Goal: Task Accomplishment & Management: Manage account settings

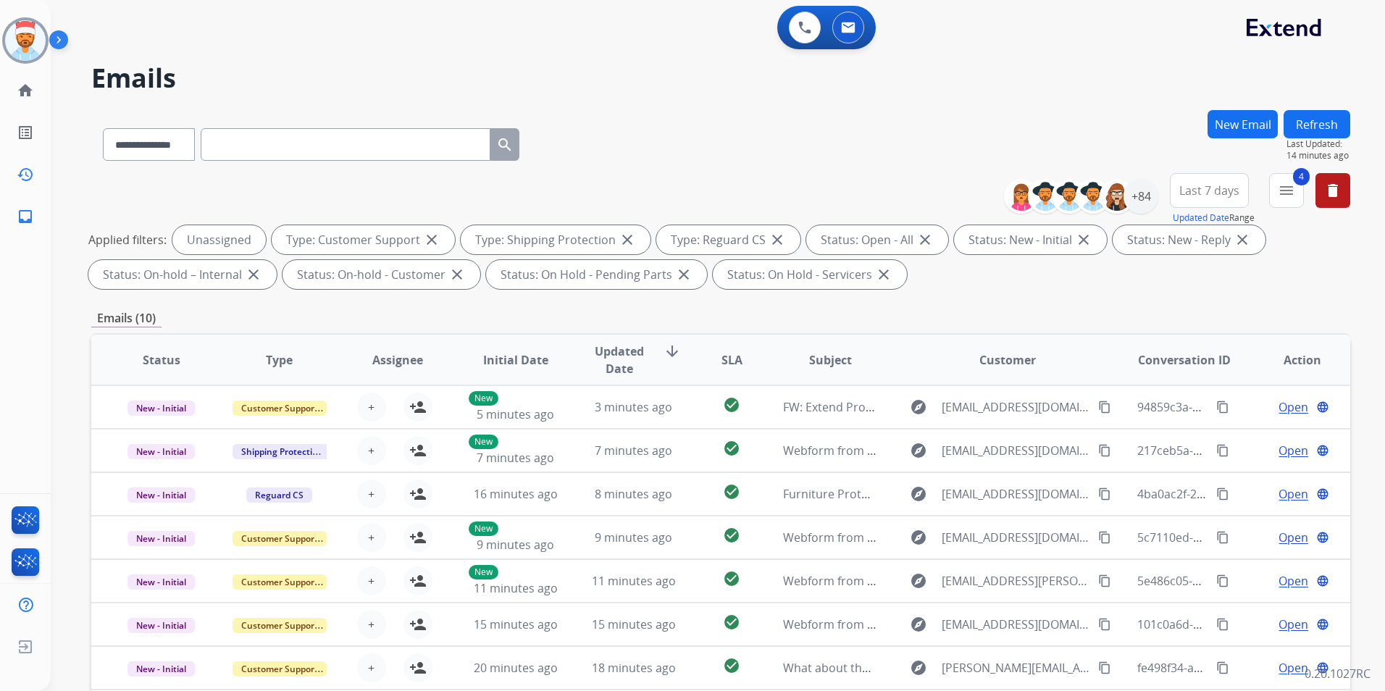
select select "**********"
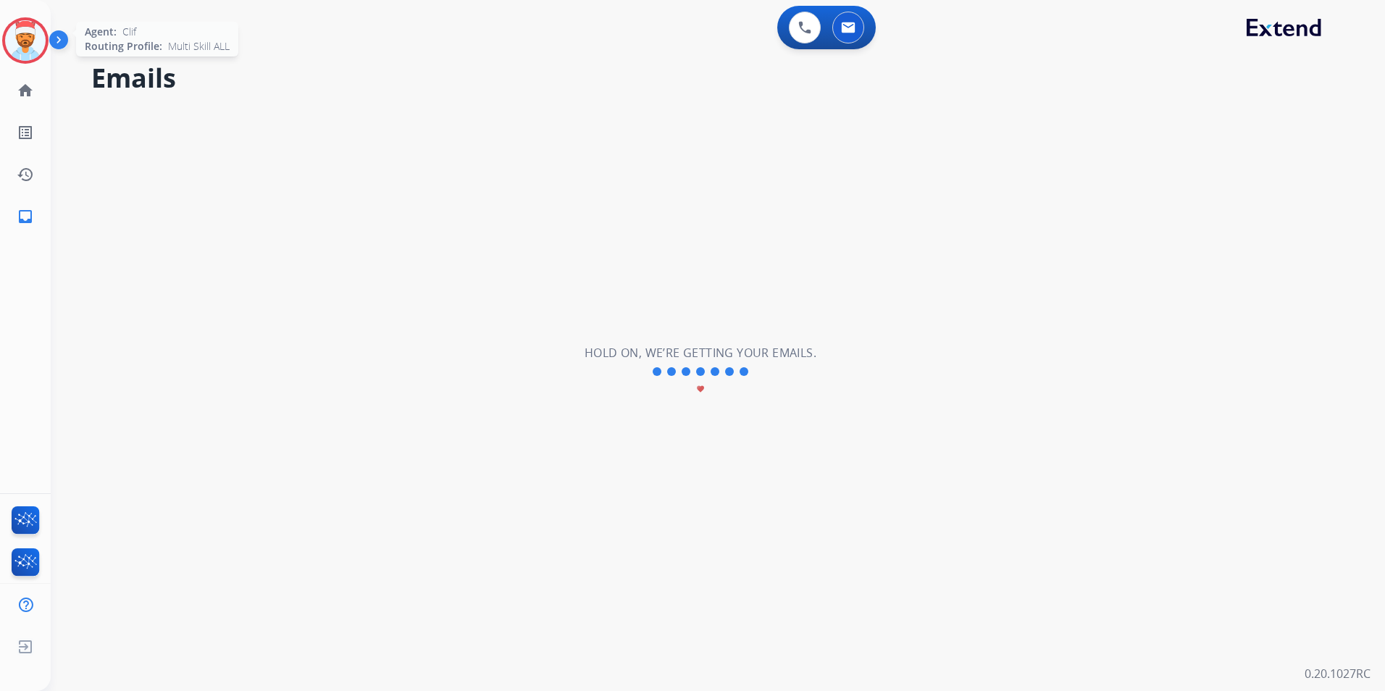
click at [31, 33] on img at bounding box center [25, 40] width 41 height 41
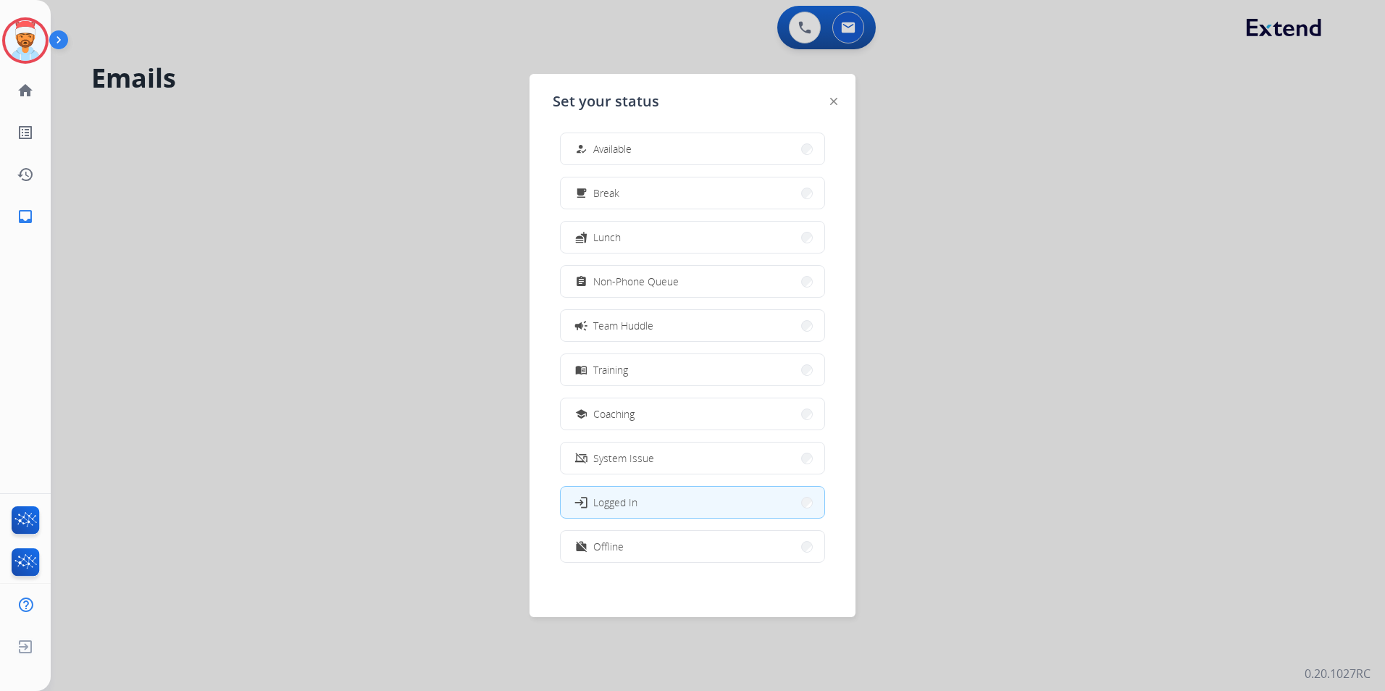
scroll to position [4, 0]
click at [669, 559] on button "work_off Offline" at bounding box center [693, 545] width 264 height 31
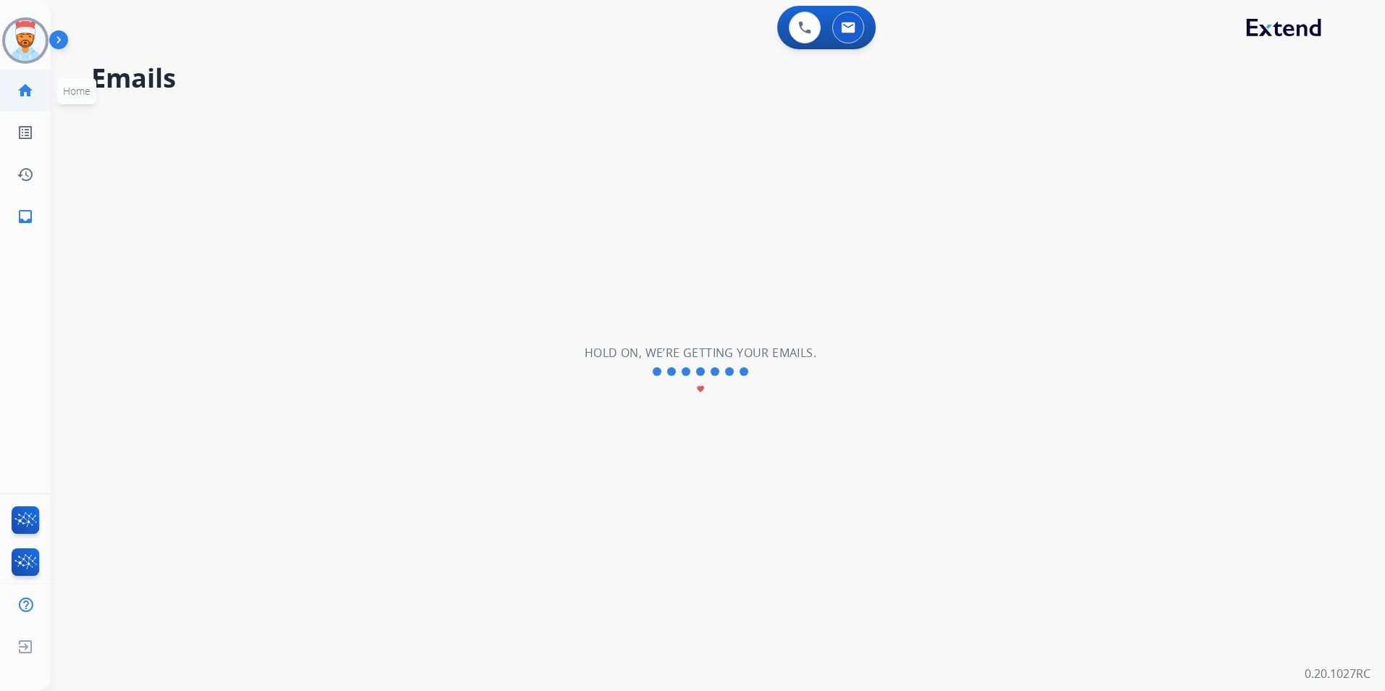
click at [26, 91] on mat-icon "home" at bounding box center [25, 90] width 17 height 17
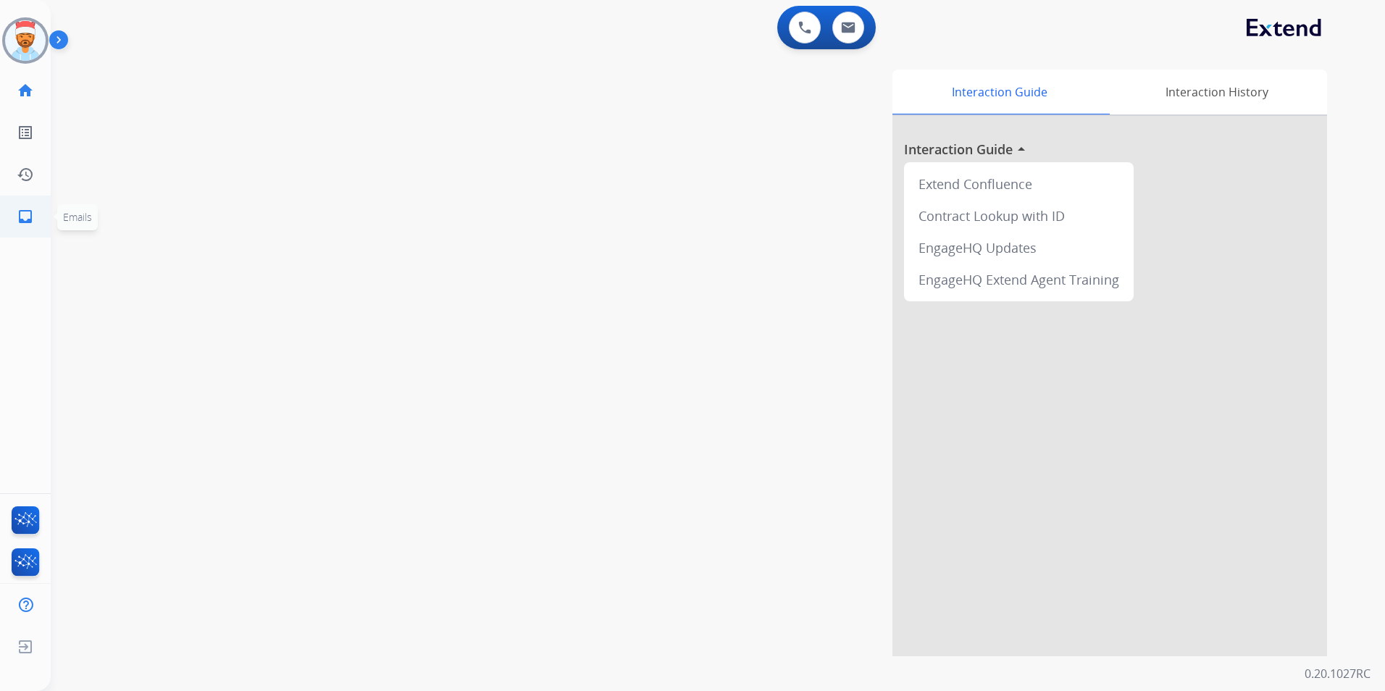
click at [26, 217] on mat-icon "inbox" at bounding box center [25, 216] width 17 height 17
select select "**********"
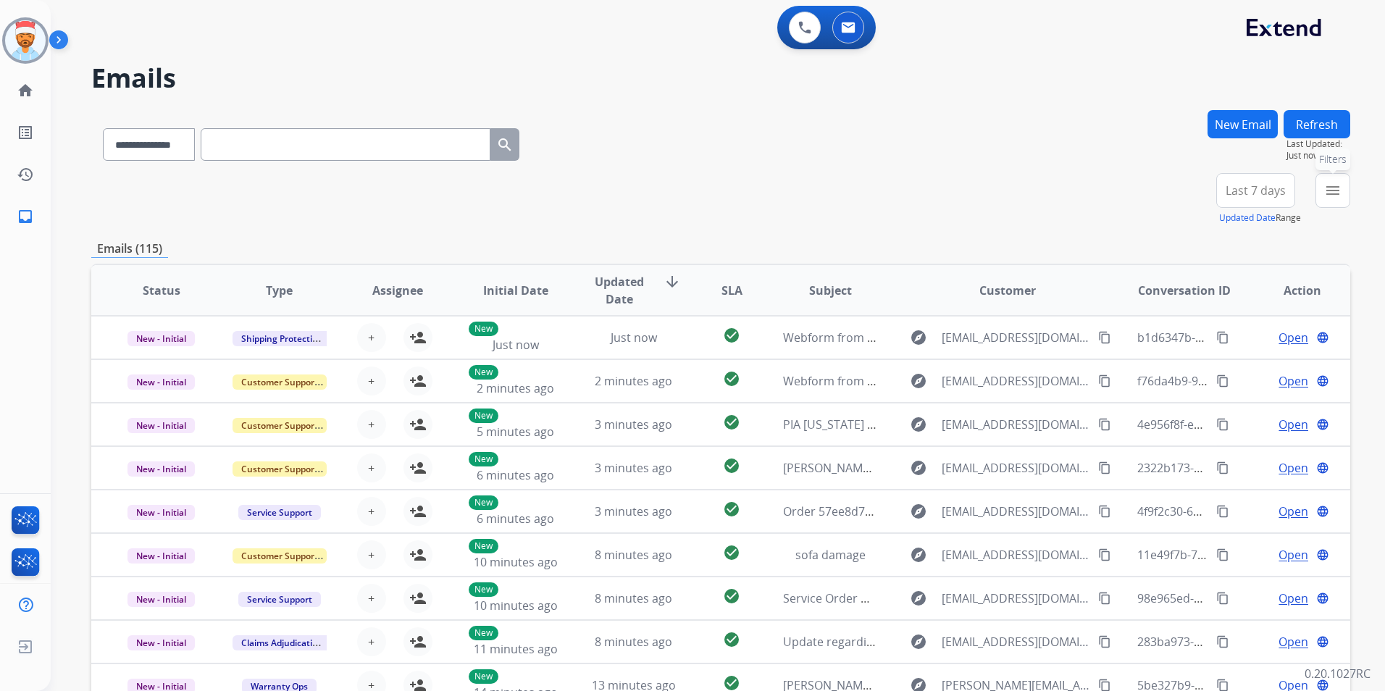
click at [1334, 198] on mat-icon "menu" at bounding box center [1332, 190] width 17 height 17
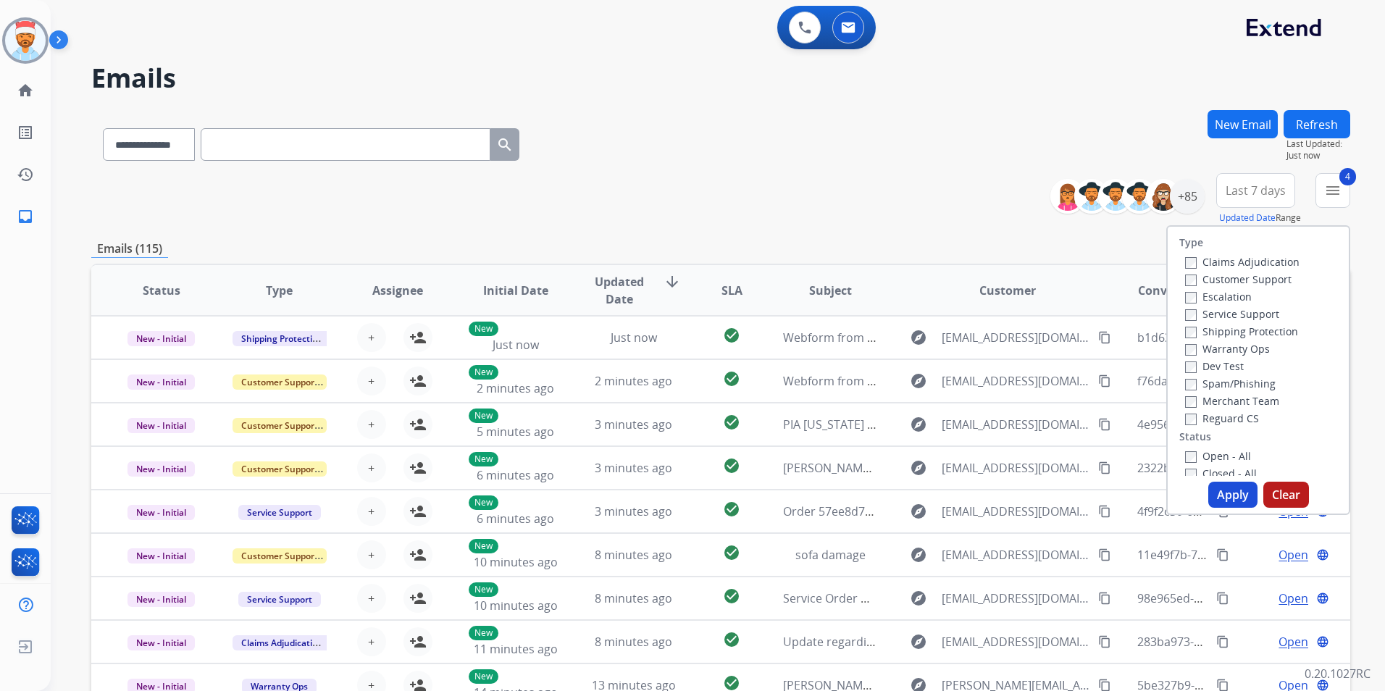
drag, startPoint x: 1210, startPoint y: 493, endPoint x: 1224, endPoint y: 446, distance: 48.4
click at [1210, 493] on button "Apply" at bounding box center [1232, 495] width 49 height 26
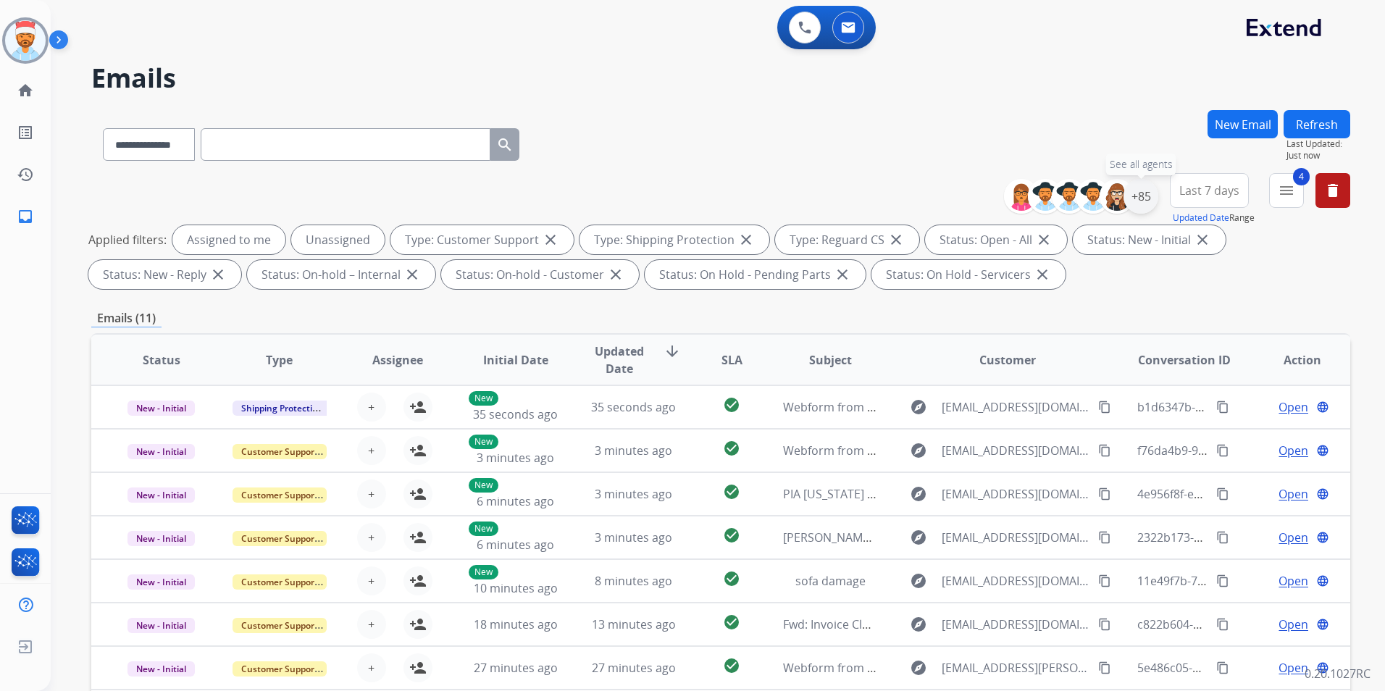
click at [1135, 204] on div "+85" at bounding box center [1141, 196] width 35 height 35
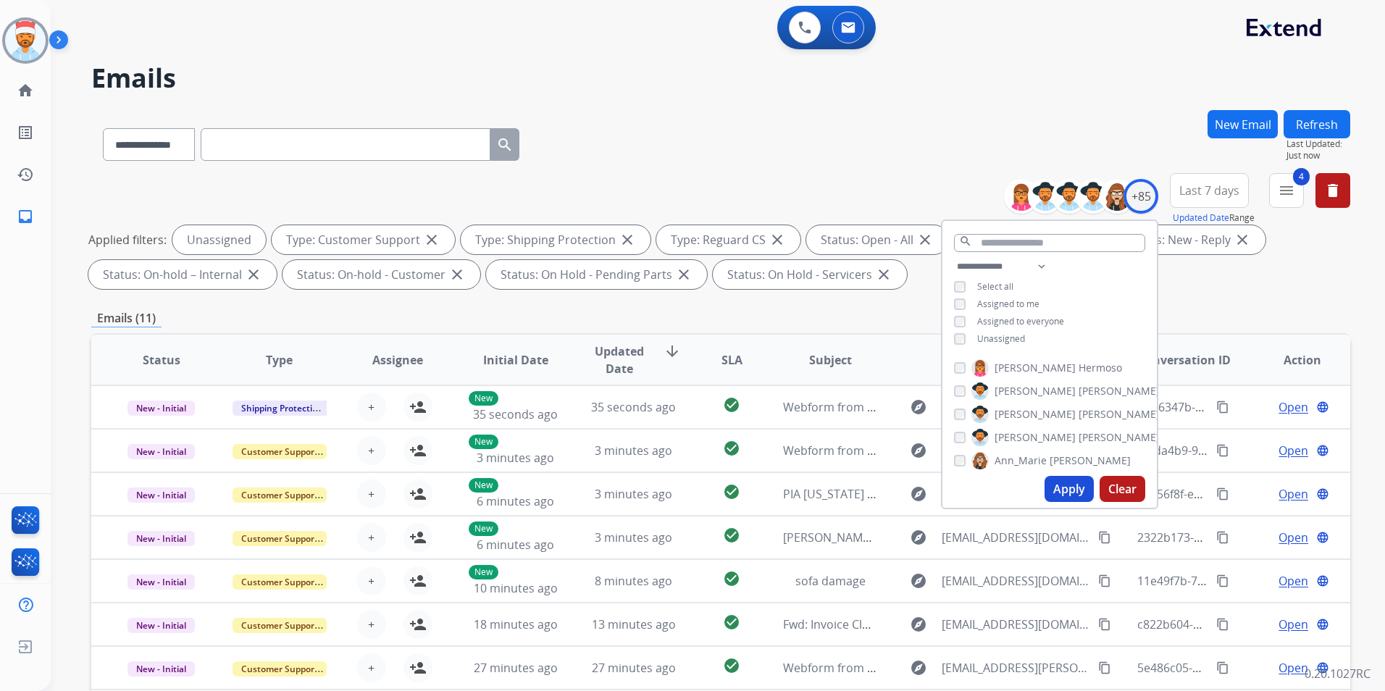
click at [1060, 493] on button "Apply" at bounding box center [1069, 489] width 49 height 26
click at [1062, 486] on button "Apply" at bounding box center [1069, 489] width 49 height 26
click at [840, 164] on div "**********" at bounding box center [720, 141] width 1259 height 63
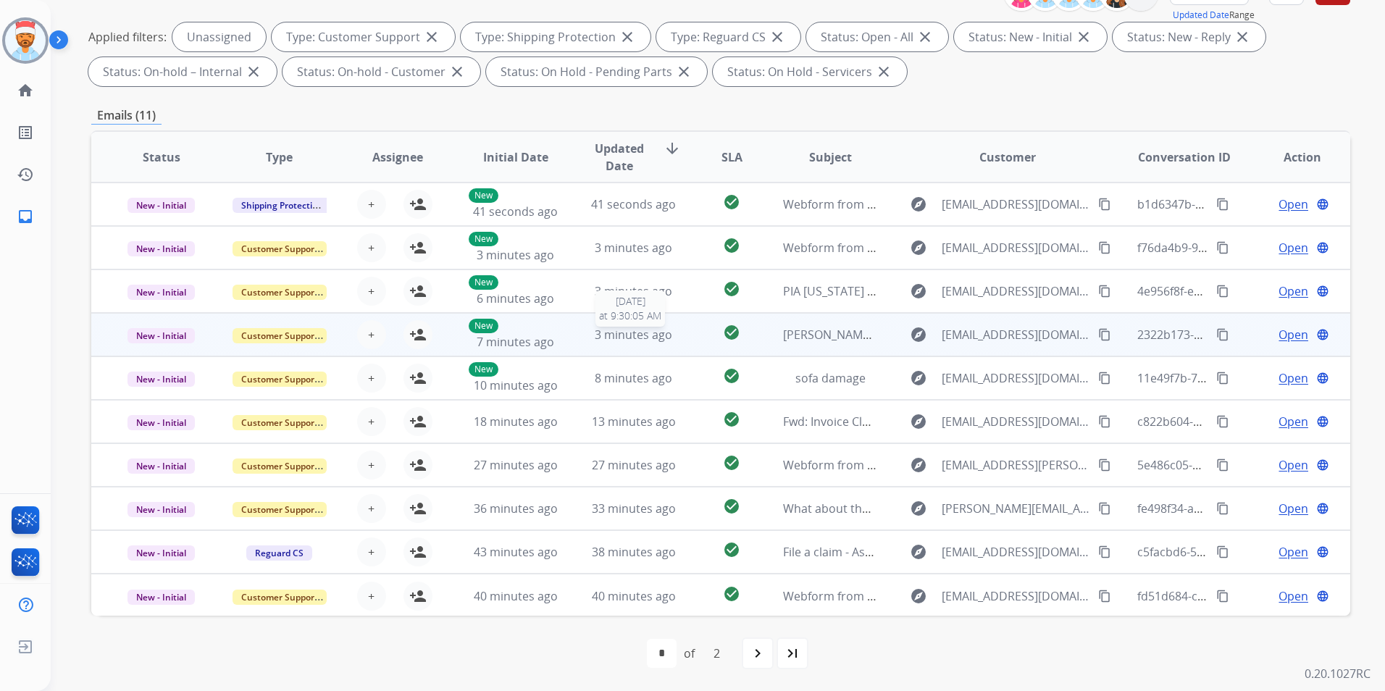
scroll to position [1, 0]
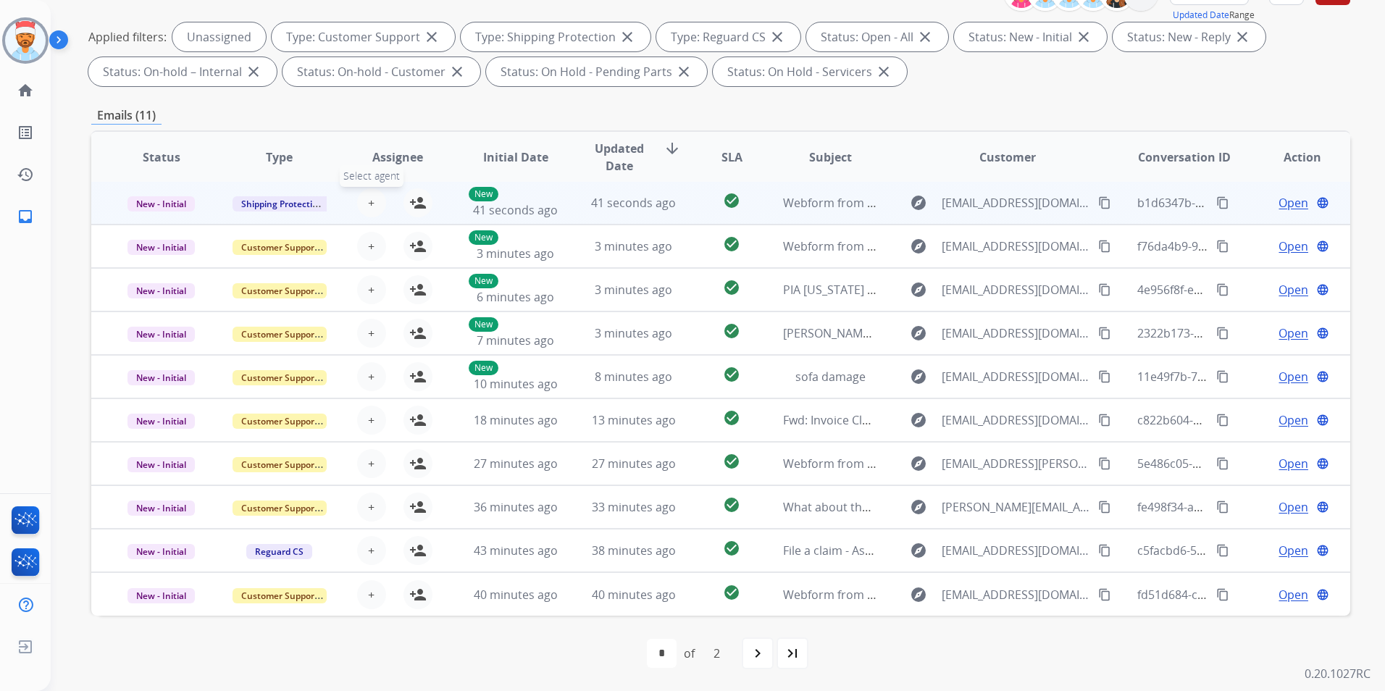
click at [372, 205] on span "+" at bounding box center [371, 202] width 7 height 17
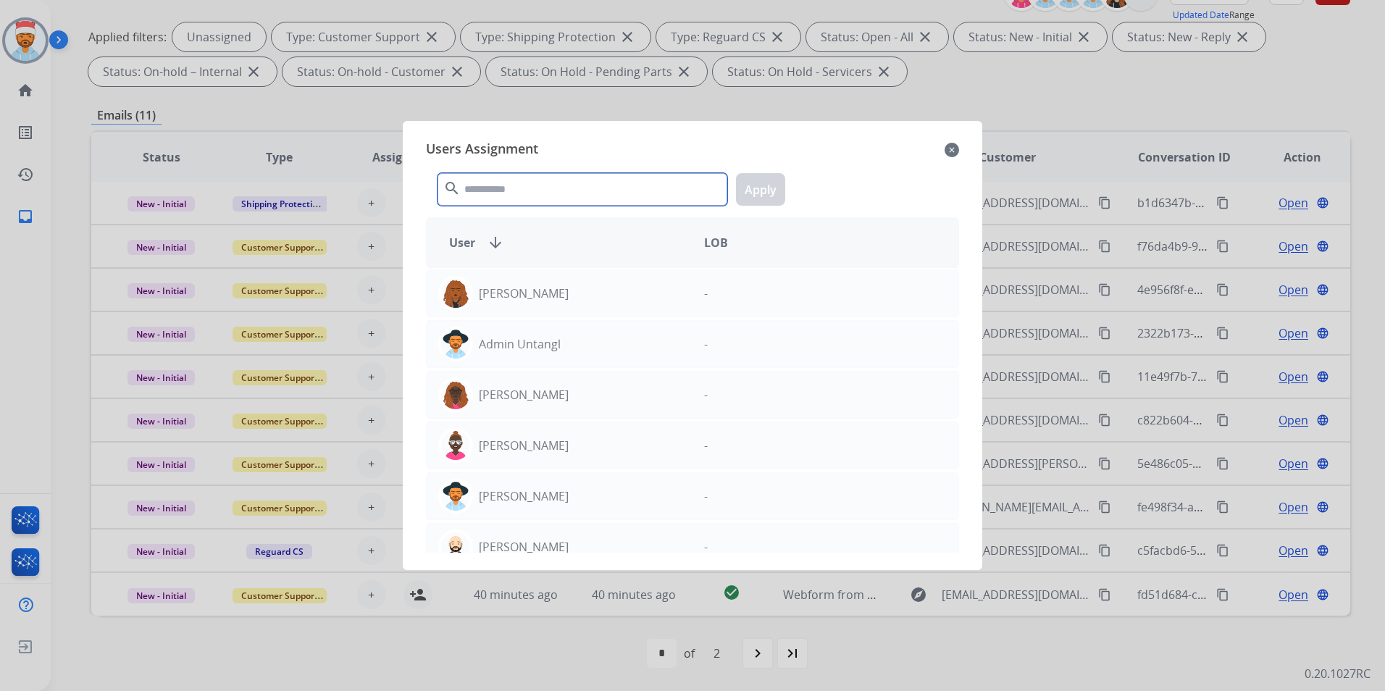
click at [538, 185] on input "text" at bounding box center [583, 189] width 290 height 33
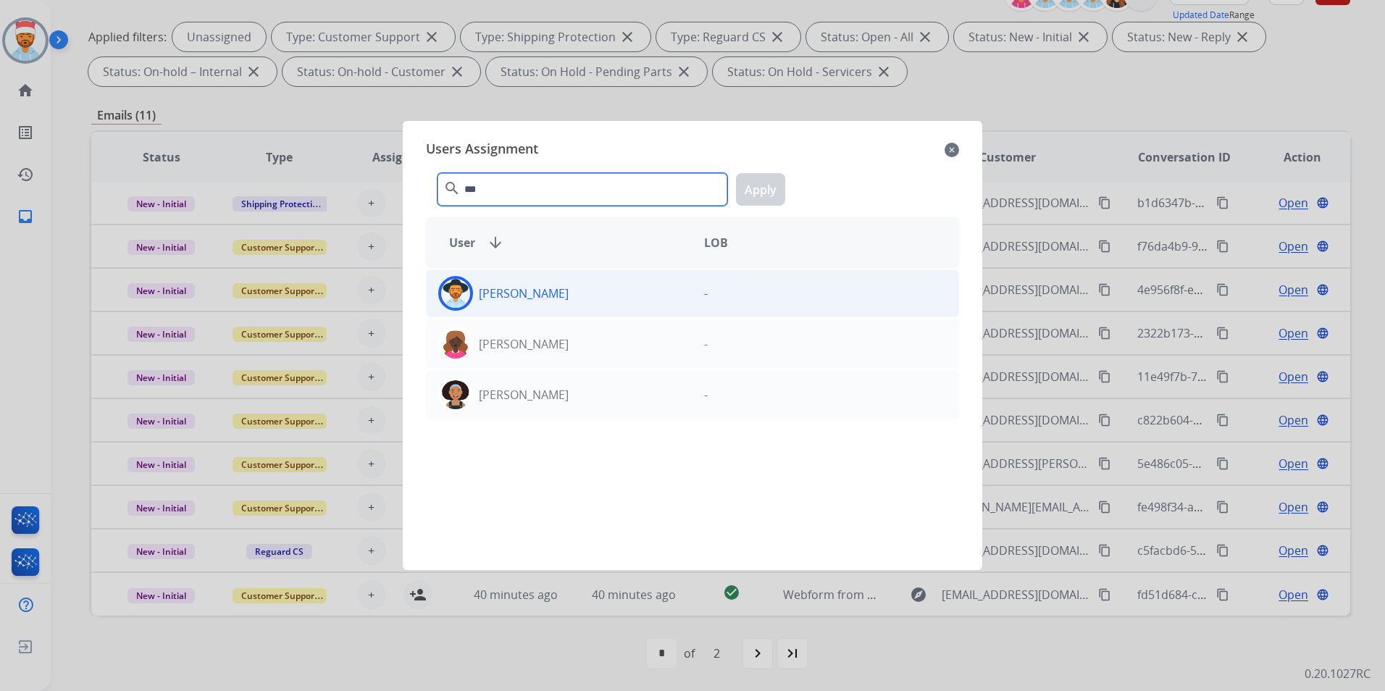
type input "***"
click at [505, 305] on div "[PERSON_NAME]" at bounding box center [560, 293] width 266 height 35
click at [777, 194] on button "Apply" at bounding box center [760, 189] width 49 height 33
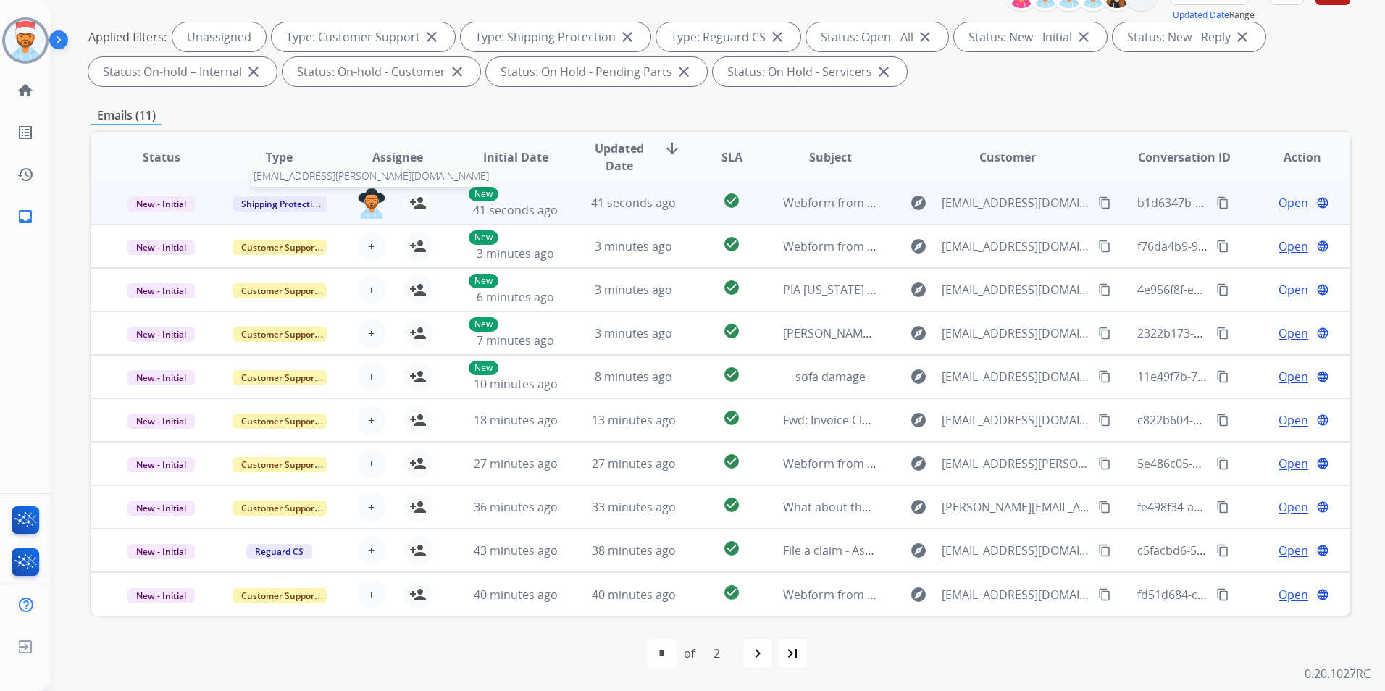
click at [364, 206] on img at bounding box center [371, 203] width 29 height 30
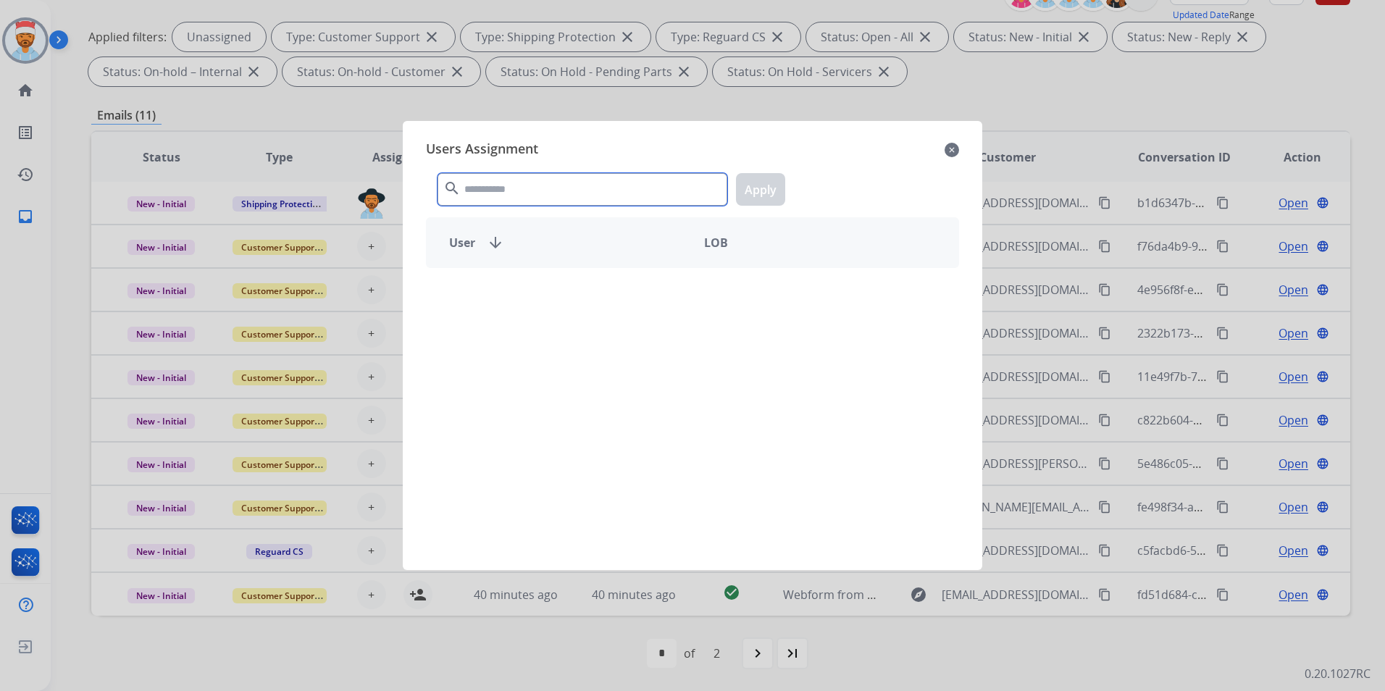
click at [522, 185] on input "text" at bounding box center [583, 189] width 290 height 33
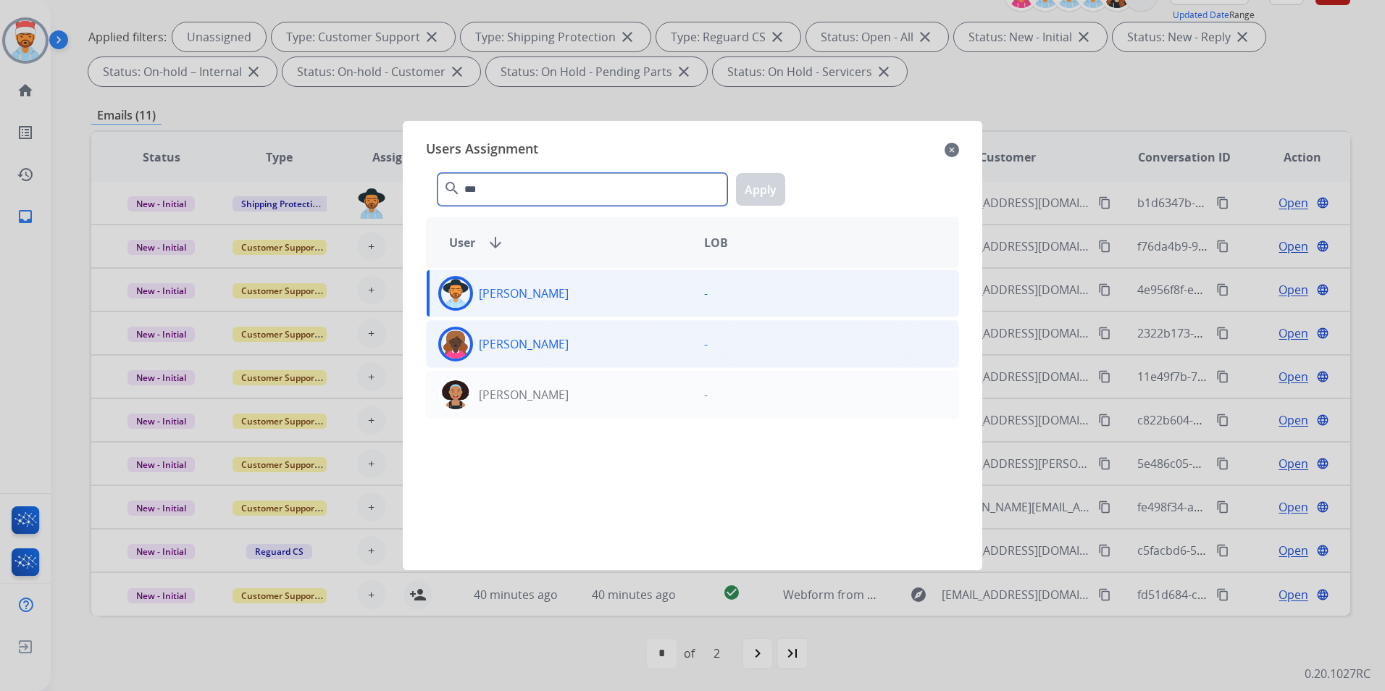
type input "***"
click at [546, 344] on p "[PERSON_NAME]" at bounding box center [524, 343] width 90 height 17
drag, startPoint x: 766, startPoint y: 183, endPoint x: 571, endPoint y: 287, distance: 220.7
click at [764, 184] on button "Apply" at bounding box center [760, 189] width 49 height 33
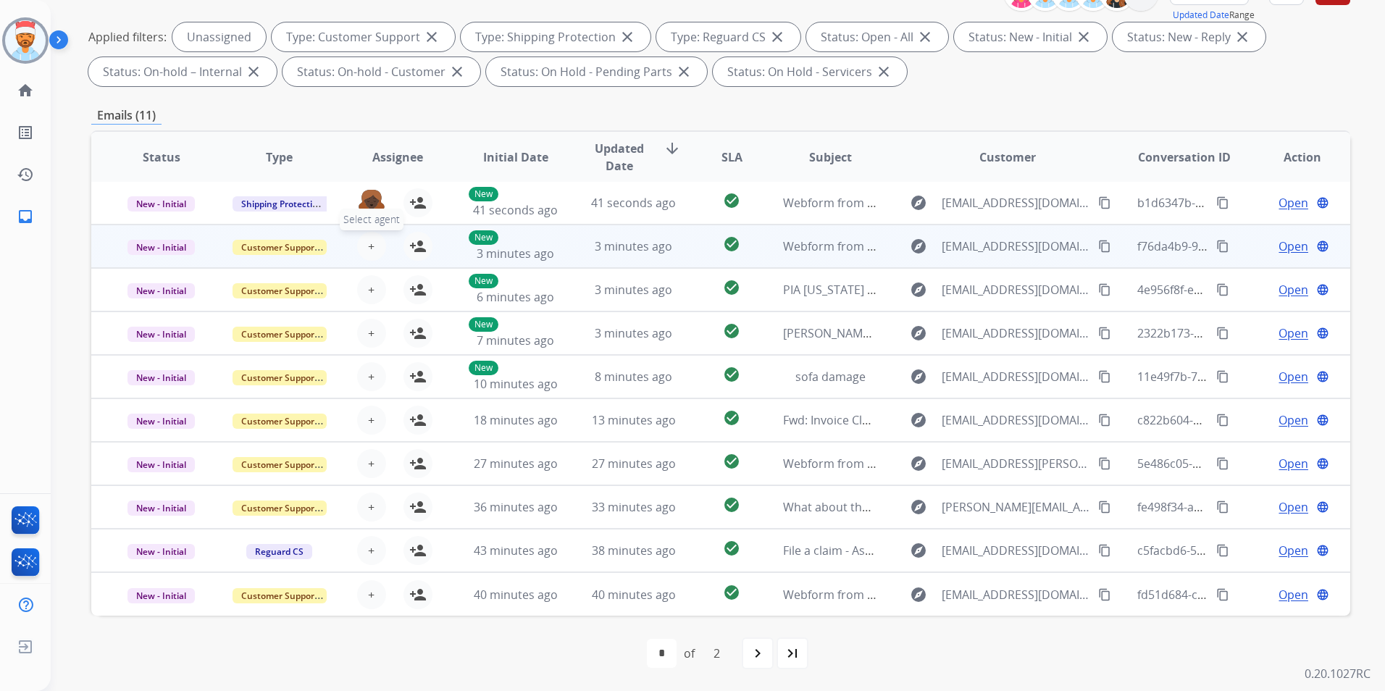
click at [376, 243] on button "+ Select agent" at bounding box center [371, 246] width 29 height 29
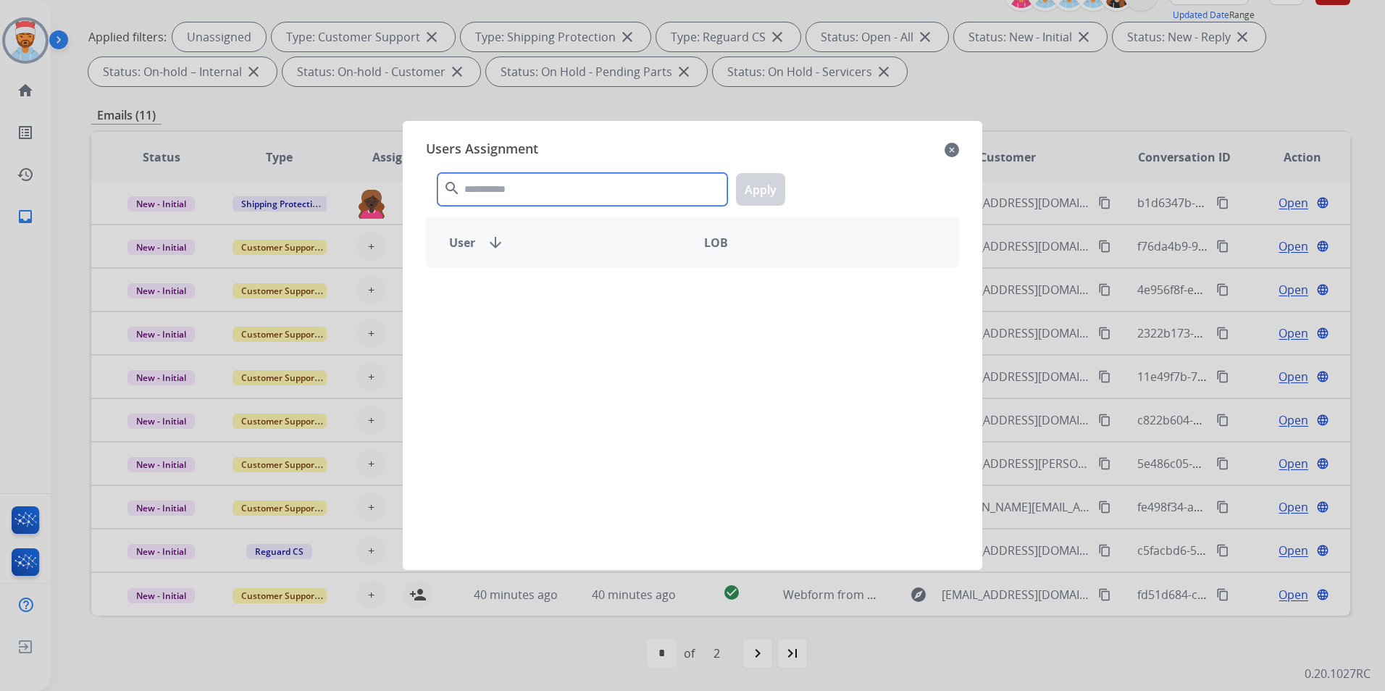
click at [530, 196] on input "text" at bounding box center [583, 189] width 290 height 33
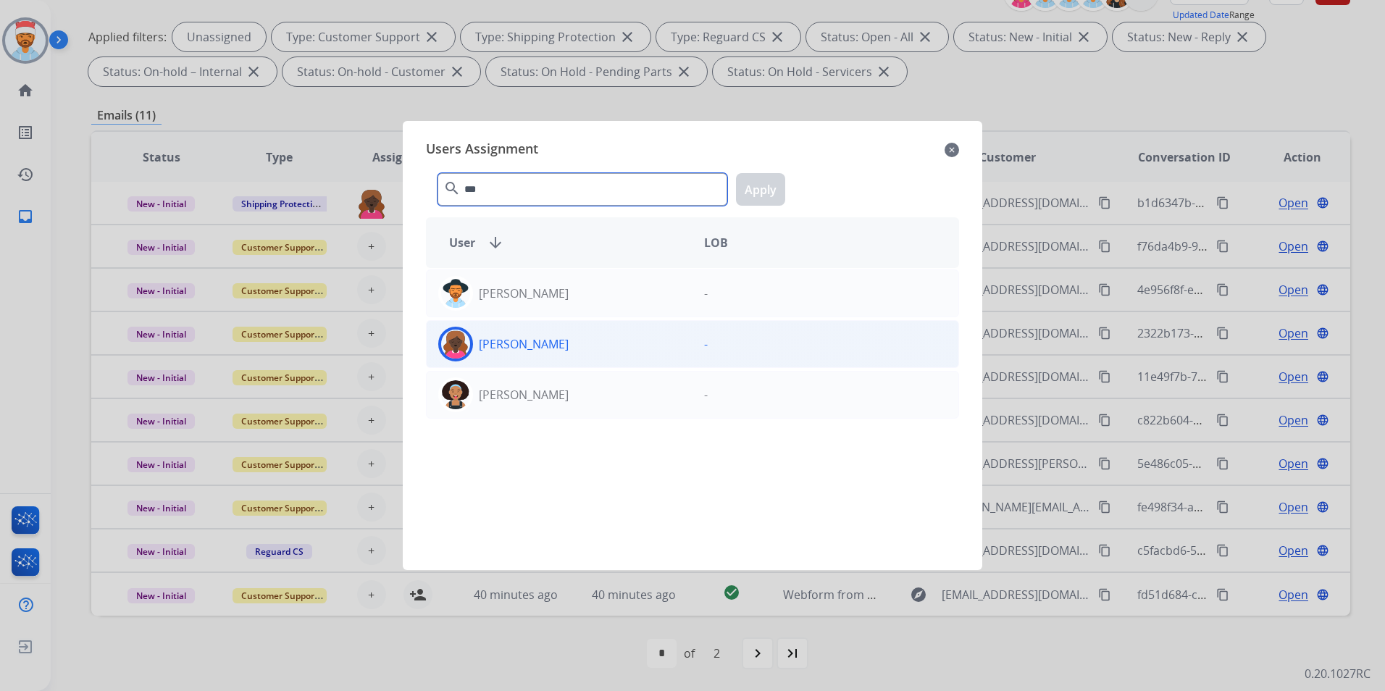
type input "***"
click at [514, 333] on div "[PERSON_NAME]" at bounding box center [560, 344] width 266 height 35
click at [773, 184] on button "Apply" at bounding box center [760, 189] width 49 height 33
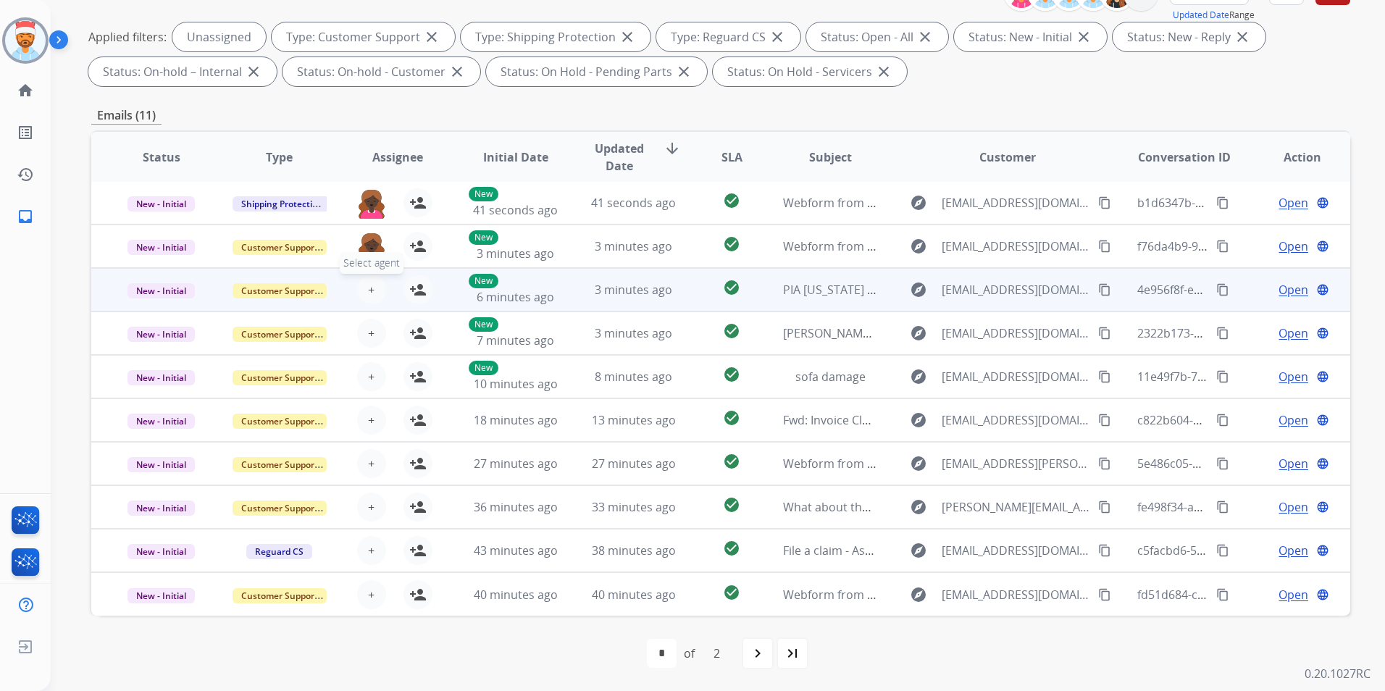
click at [368, 291] on span "+" at bounding box center [371, 289] width 7 height 17
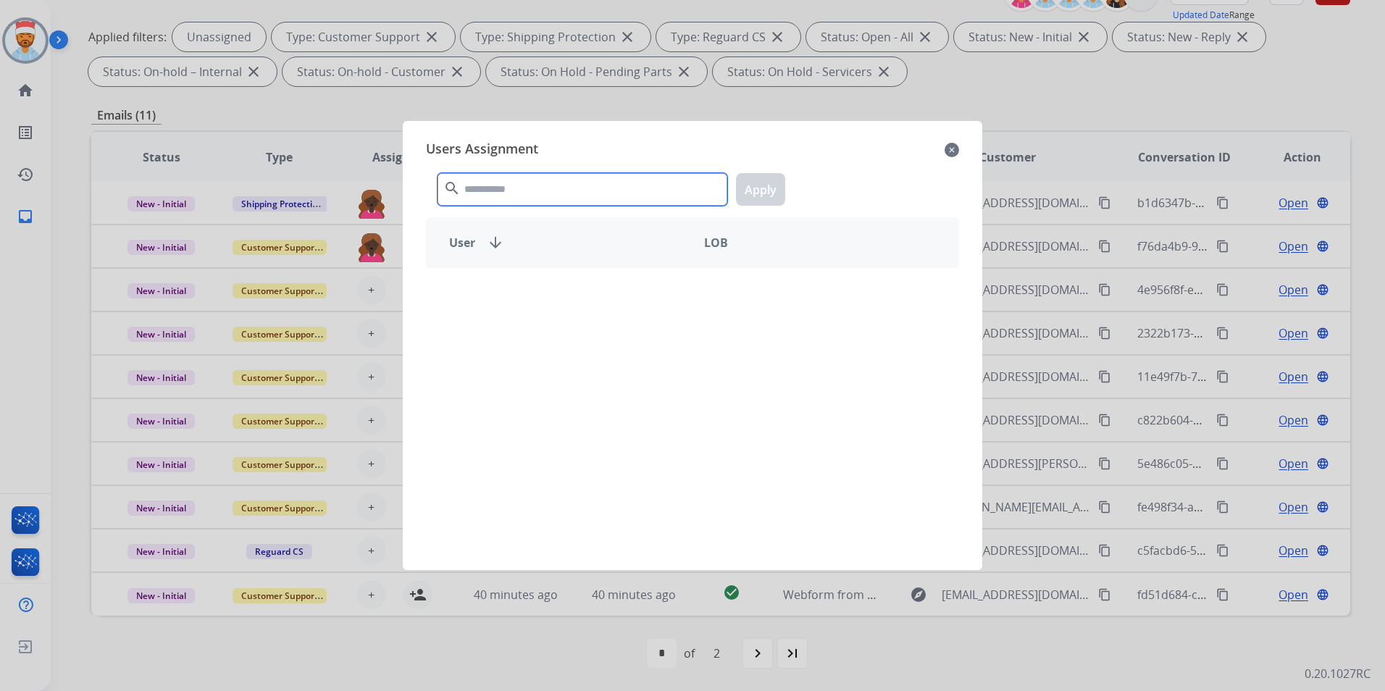
drag, startPoint x: 493, startPoint y: 195, endPoint x: 504, endPoint y: 200, distance: 11.3
click at [495, 194] on input "text" at bounding box center [583, 189] width 290 height 33
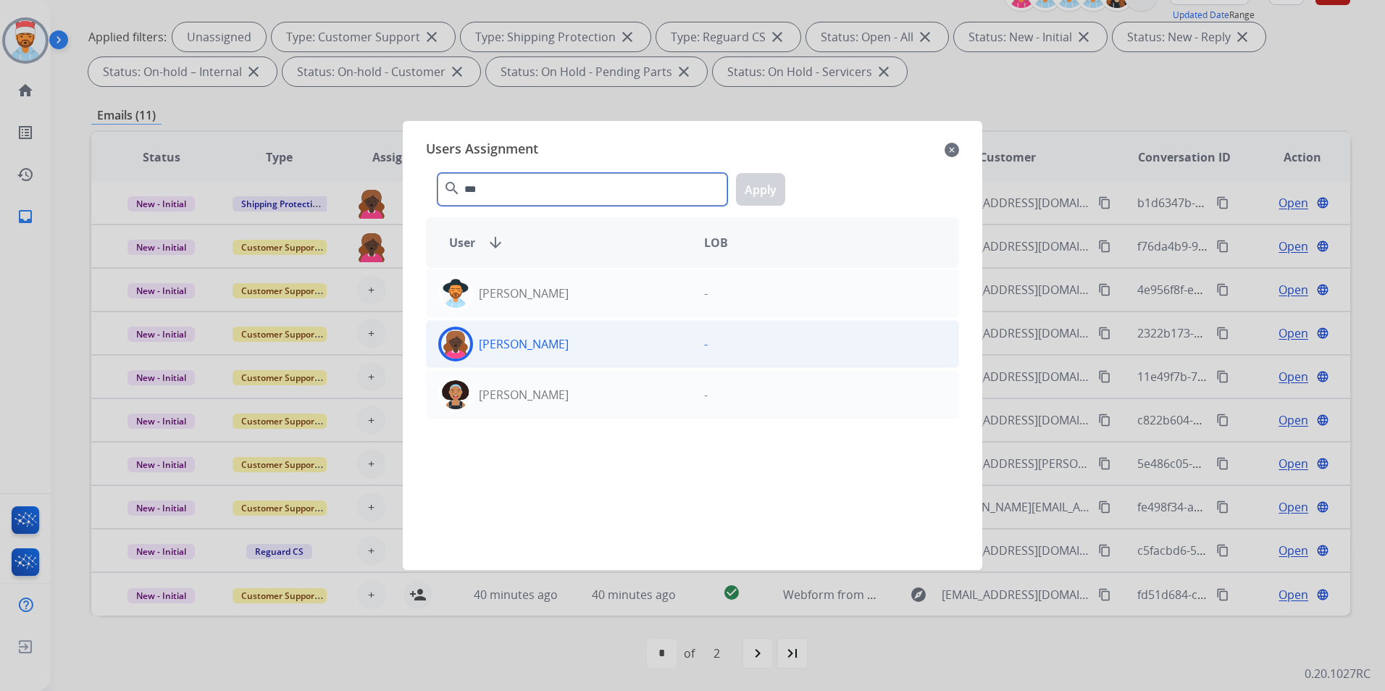
type input "***"
click at [513, 342] on p "[PERSON_NAME]" at bounding box center [524, 343] width 90 height 17
click at [766, 183] on button "Apply" at bounding box center [760, 189] width 49 height 33
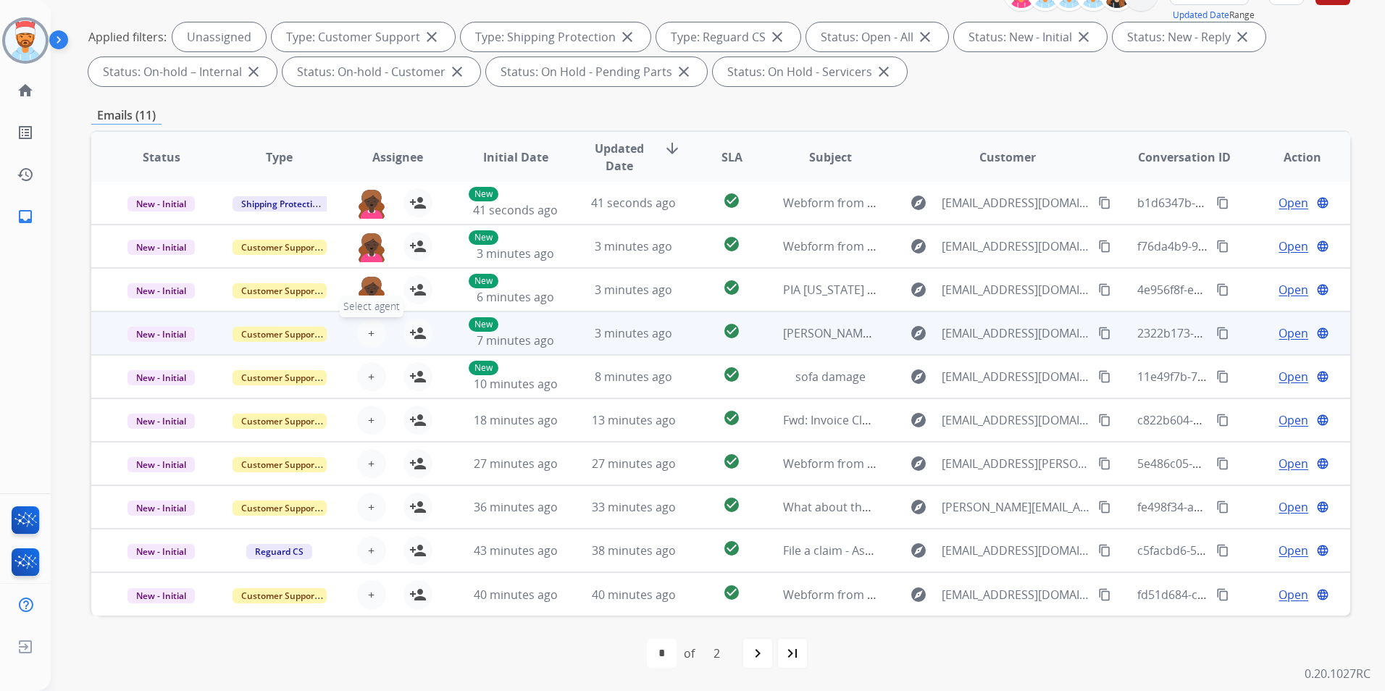
click at [369, 334] on span "+" at bounding box center [371, 333] width 7 height 17
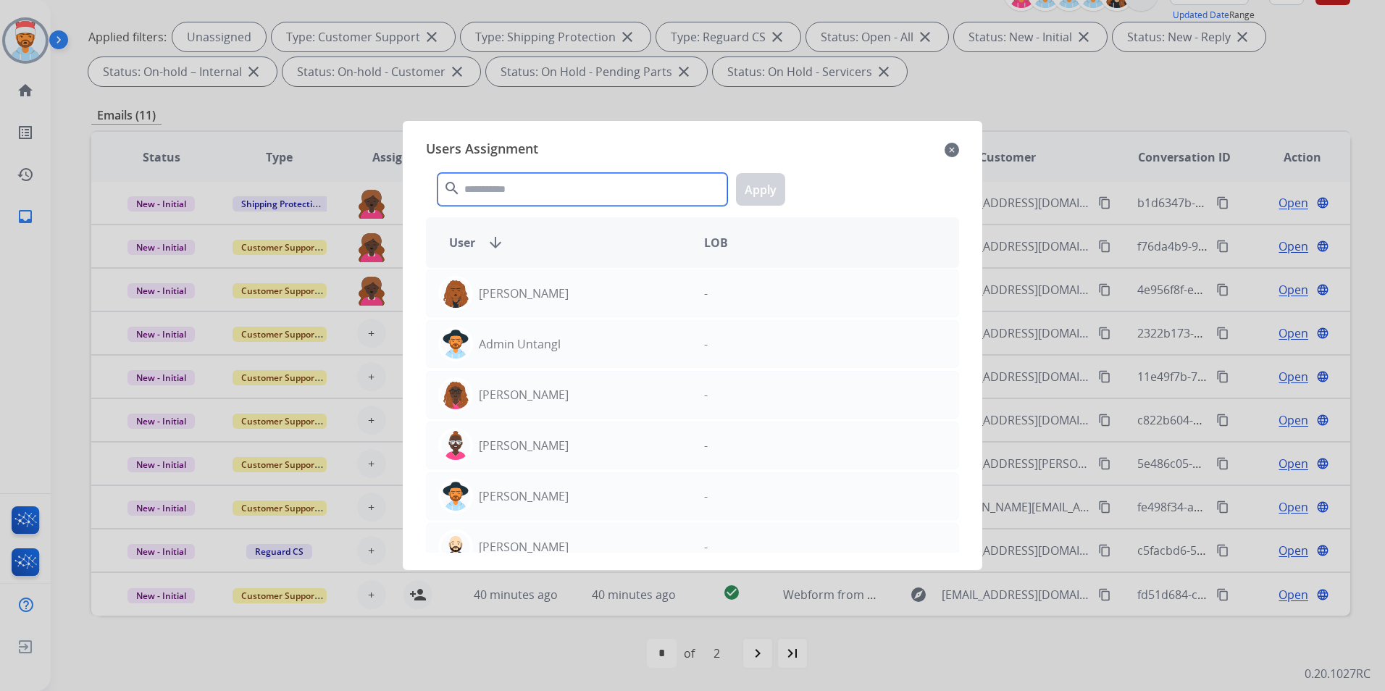
click at [546, 181] on input "text" at bounding box center [583, 189] width 290 height 33
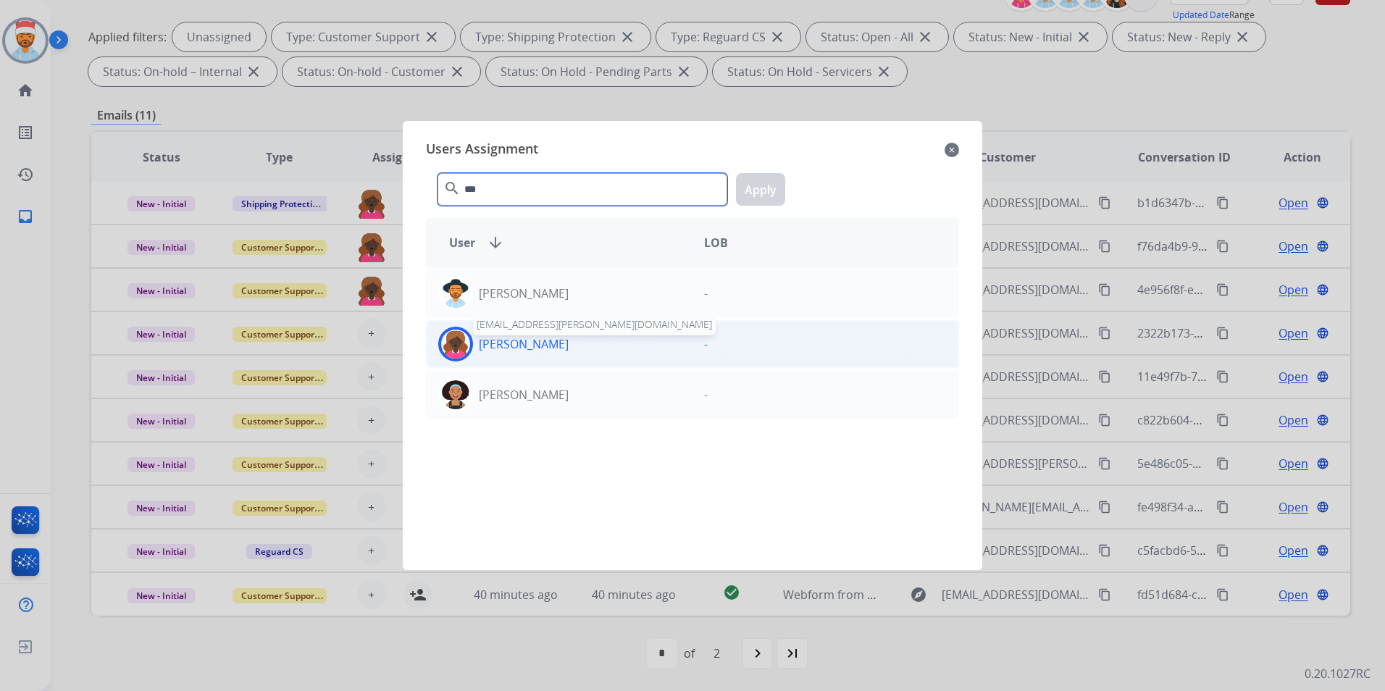
type input "***"
click at [513, 341] on p "[PERSON_NAME]" at bounding box center [524, 343] width 90 height 17
click at [754, 189] on button "Apply" at bounding box center [760, 189] width 49 height 33
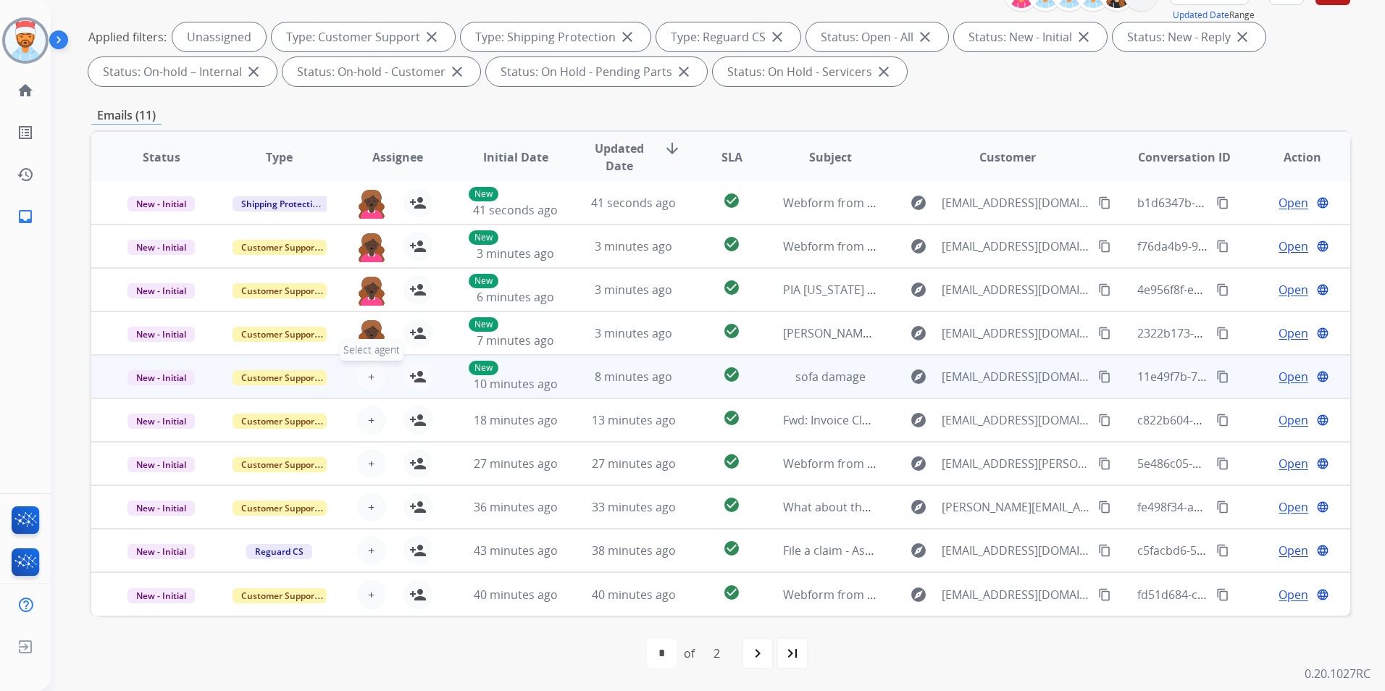
click at [371, 383] on span "+" at bounding box center [371, 376] width 7 height 17
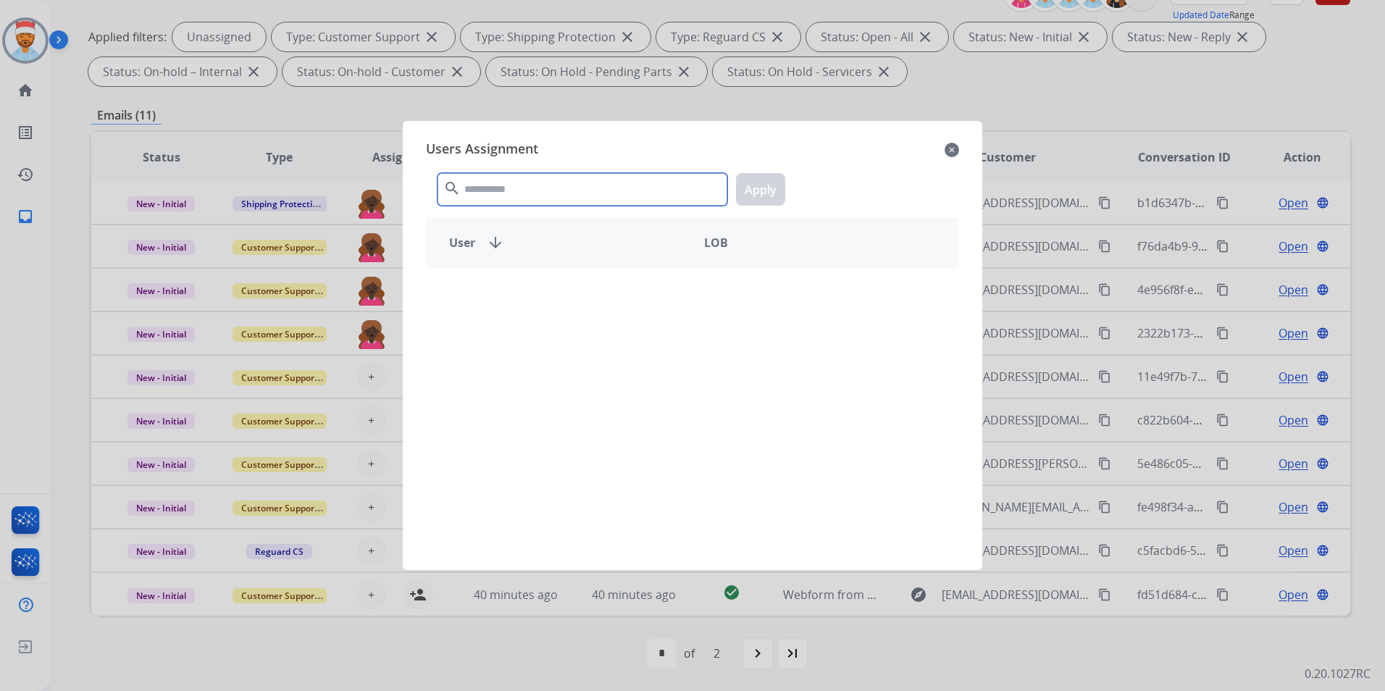
click at [502, 184] on input "text" at bounding box center [583, 189] width 290 height 33
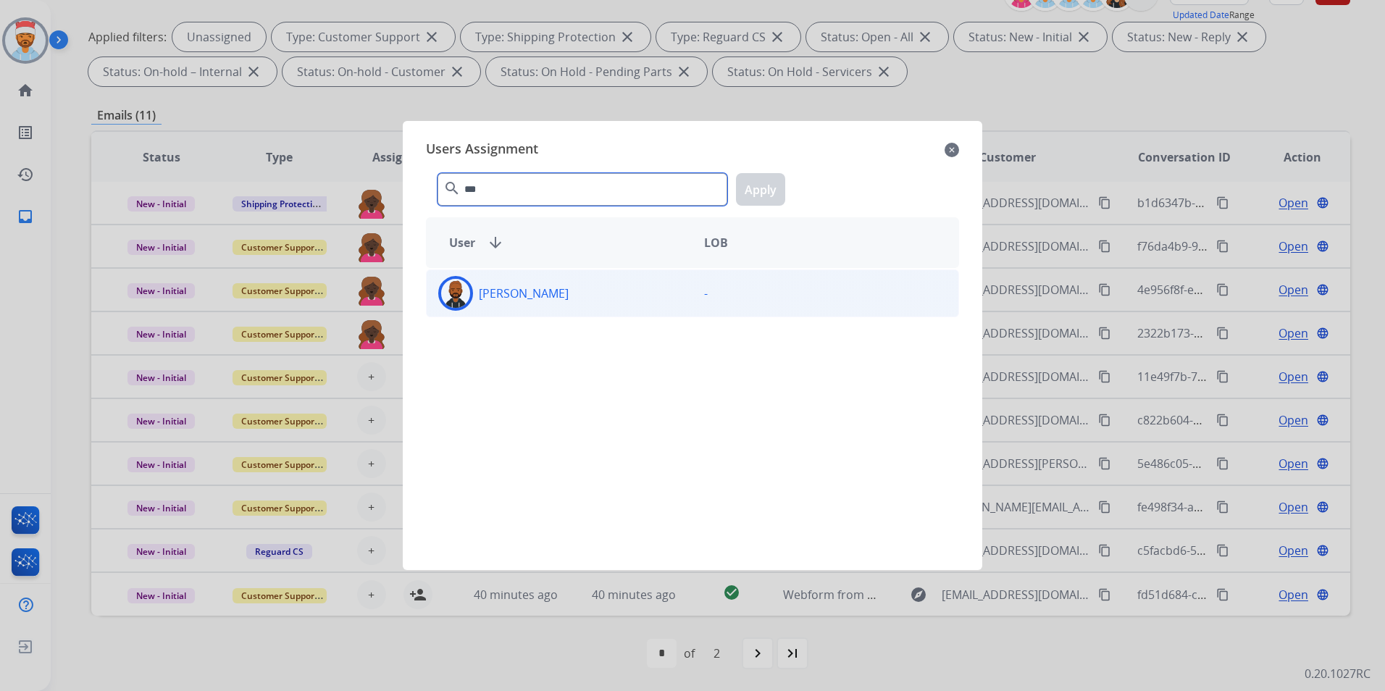
type input "***"
click at [503, 307] on div "[PERSON_NAME]" at bounding box center [560, 293] width 266 height 35
click at [767, 192] on button "Apply" at bounding box center [760, 189] width 49 height 33
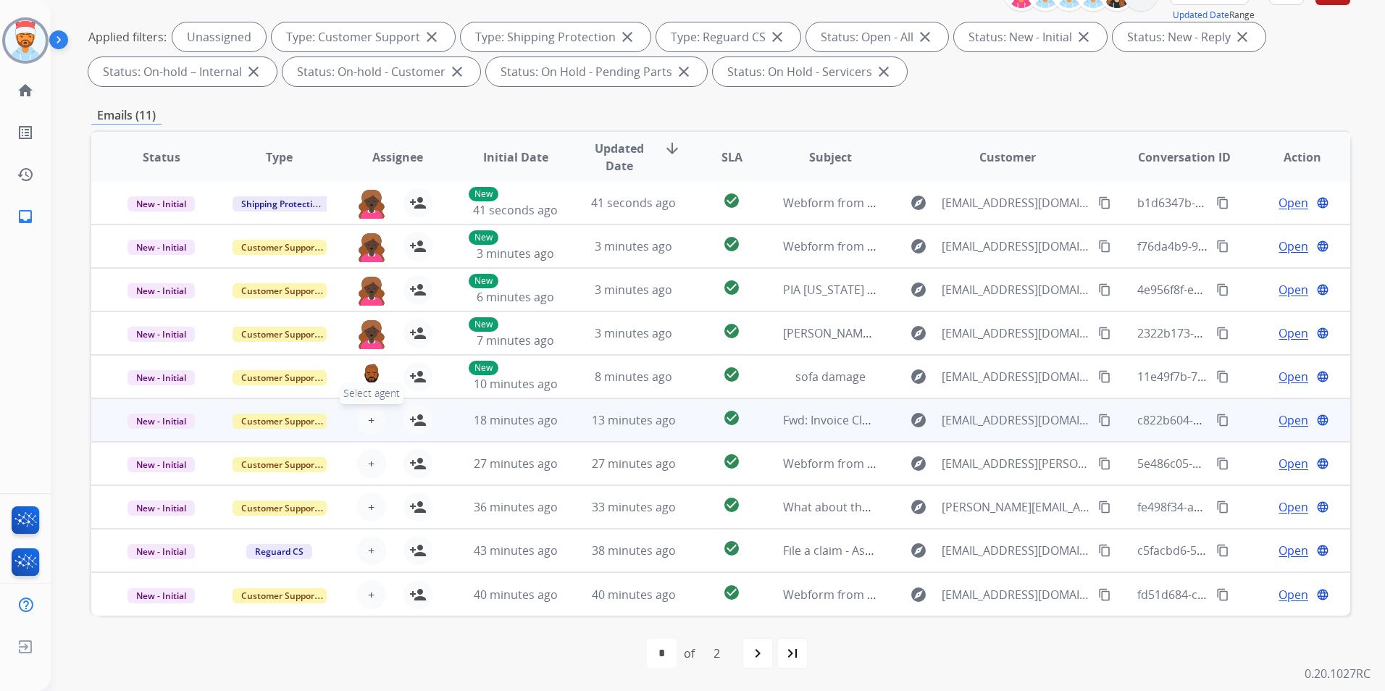
click at [368, 428] on button "+ Select agent" at bounding box center [371, 420] width 29 height 29
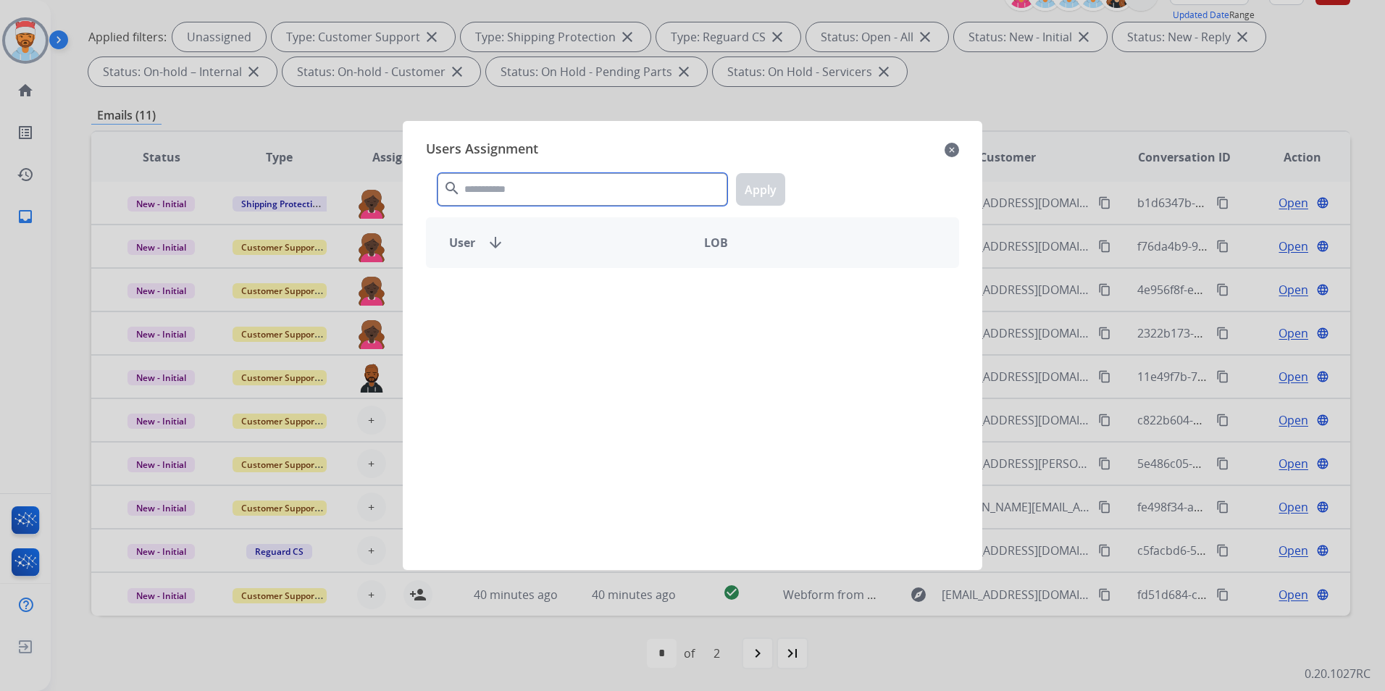
click at [527, 194] on input "text" at bounding box center [583, 189] width 290 height 33
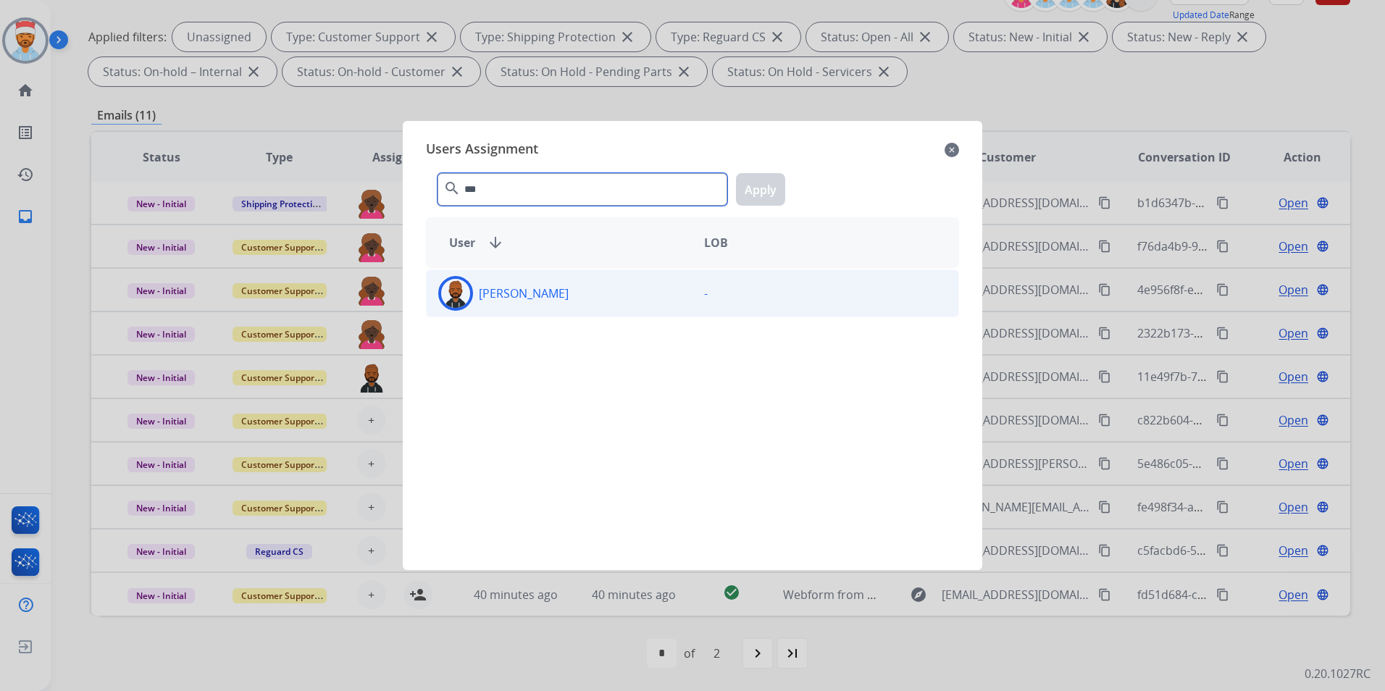
type input "***"
click at [464, 290] on img at bounding box center [455, 293] width 29 height 29
click at [762, 177] on button "Apply" at bounding box center [760, 189] width 49 height 33
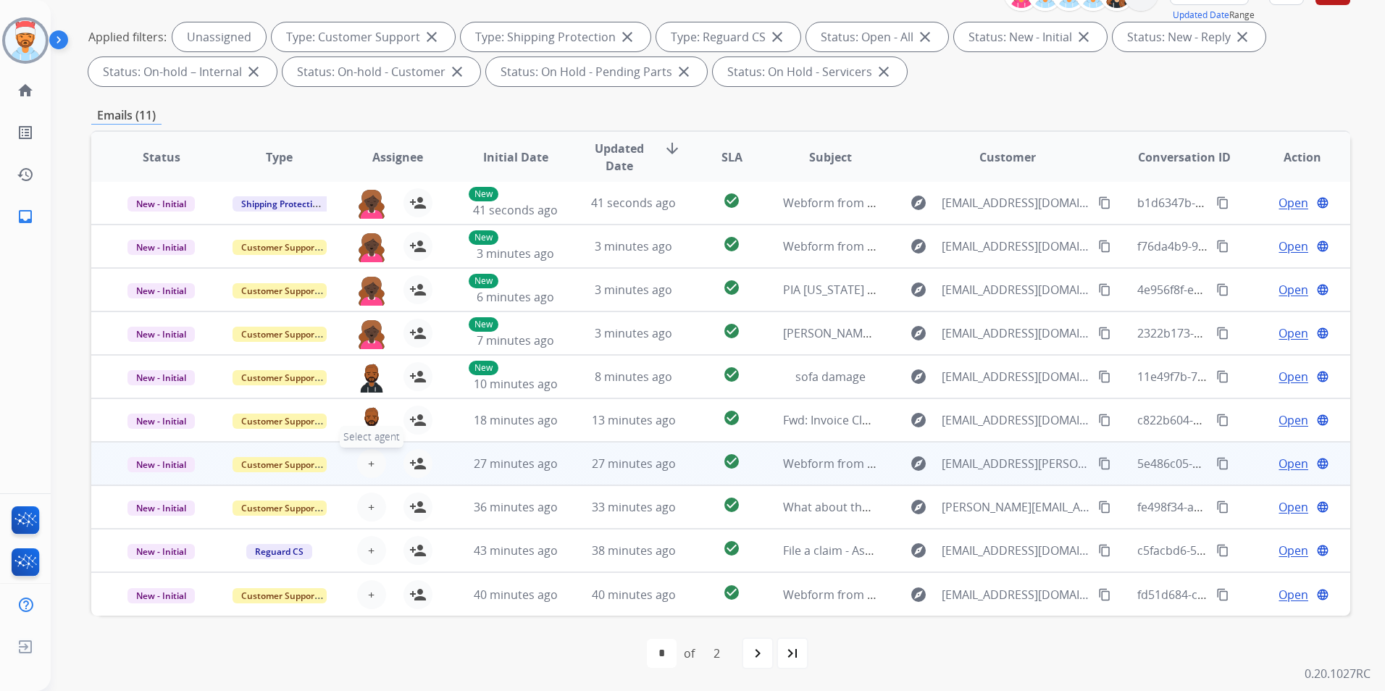
click at [368, 465] on span "+" at bounding box center [371, 463] width 7 height 17
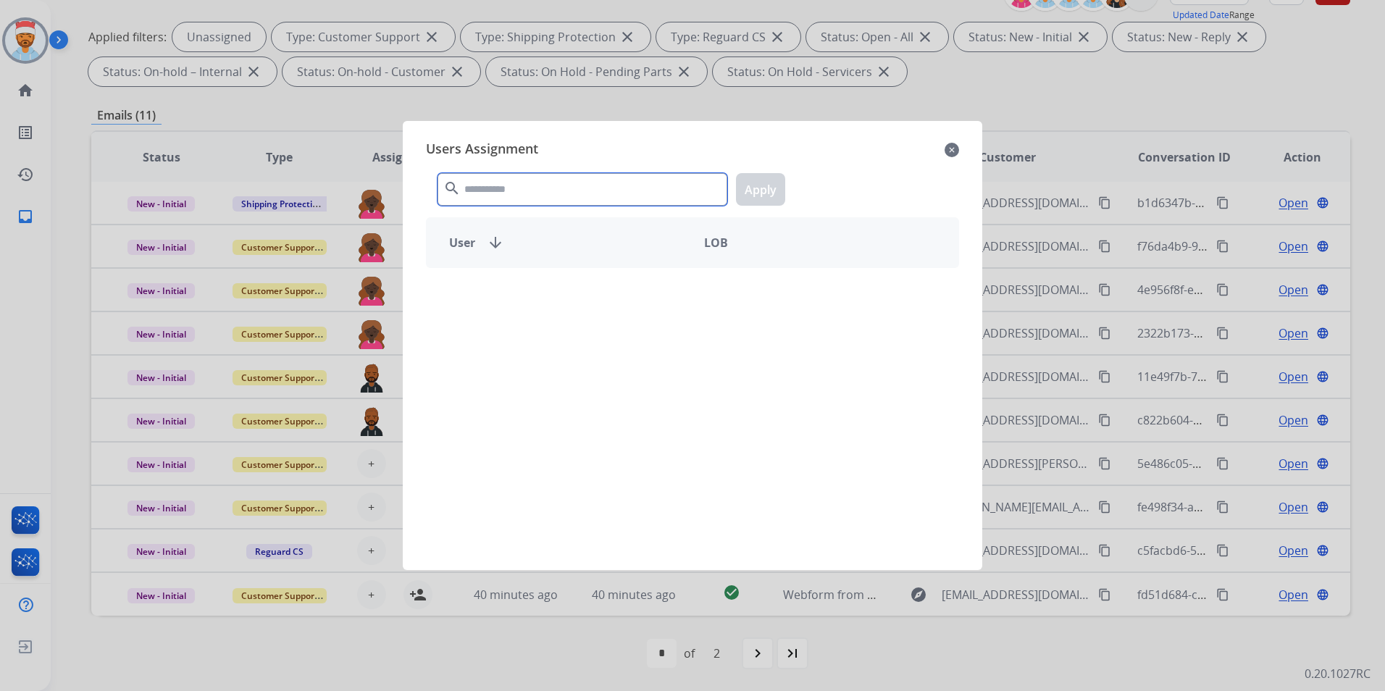
click at [493, 185] on input "text" at bounding box center [583, 189] width 290 height 33
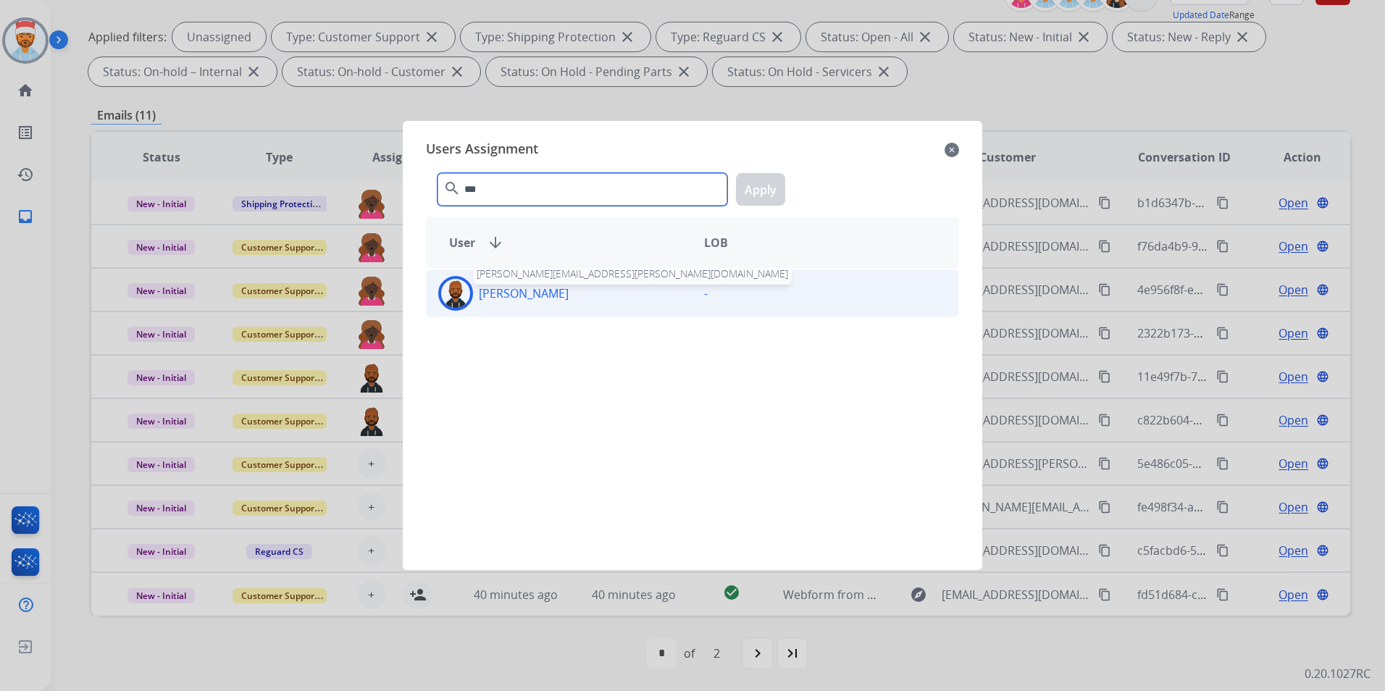
type input "***"
click at [489, 288] on p "[PERSON_NAME]" at bounding box center [524, 293] width 90 height 17
click at [772, 183] on button "Apply" at bounding box center [760, 189] width 49 height 33
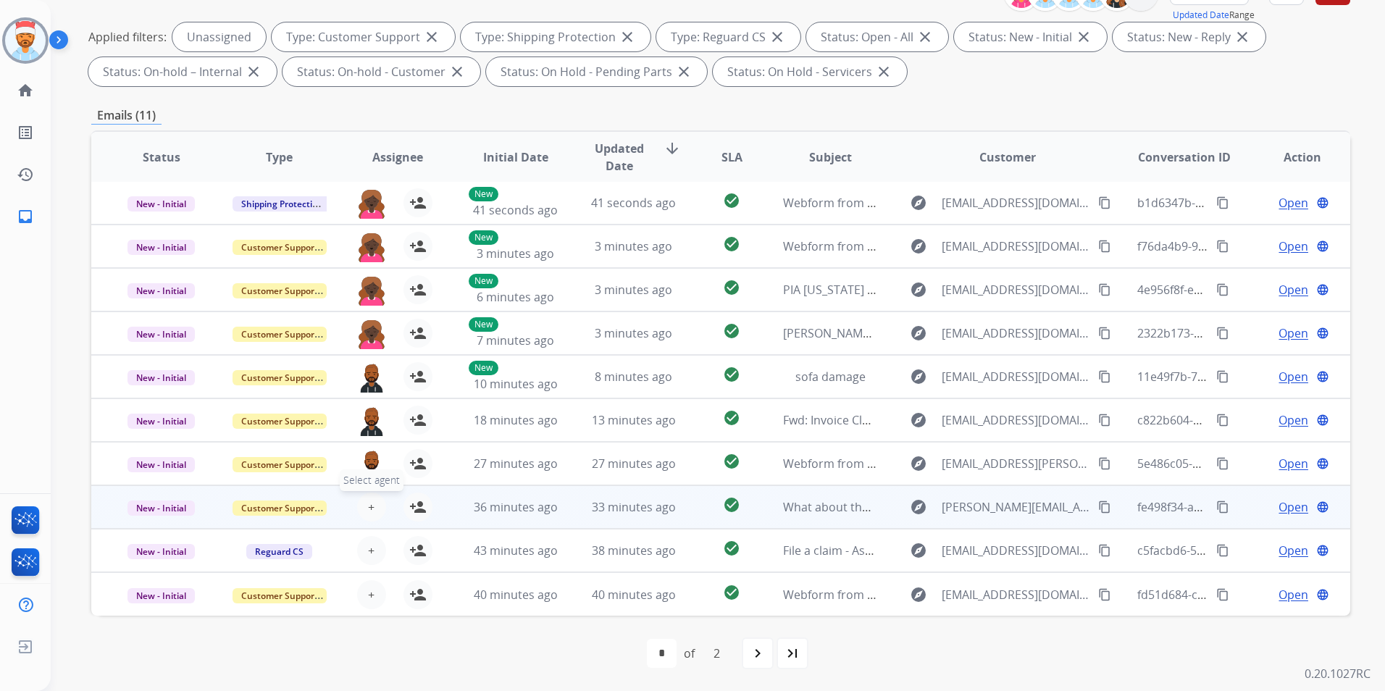
click at [368, 500] on span "+" at bounding box center [371, 506] width 7 height 17
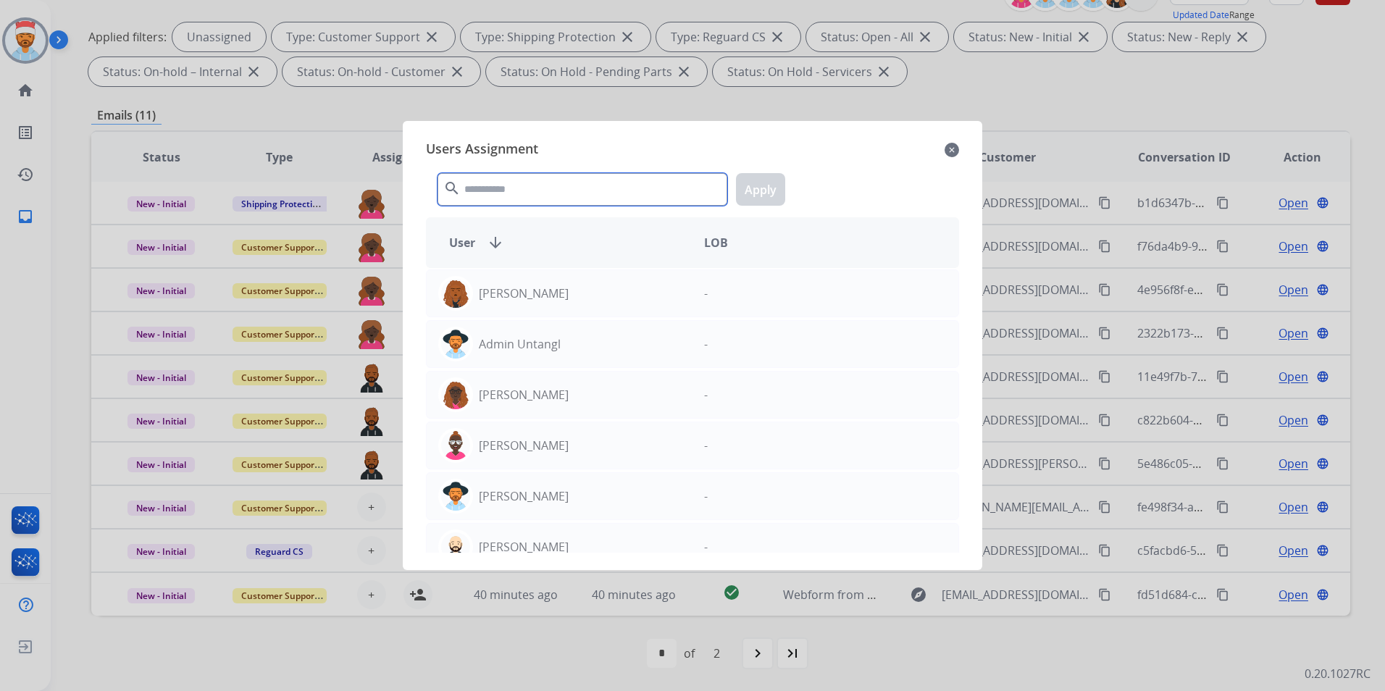
click at [504, 199] on input "text" at bounding box center [583, 189] width 290 height 33
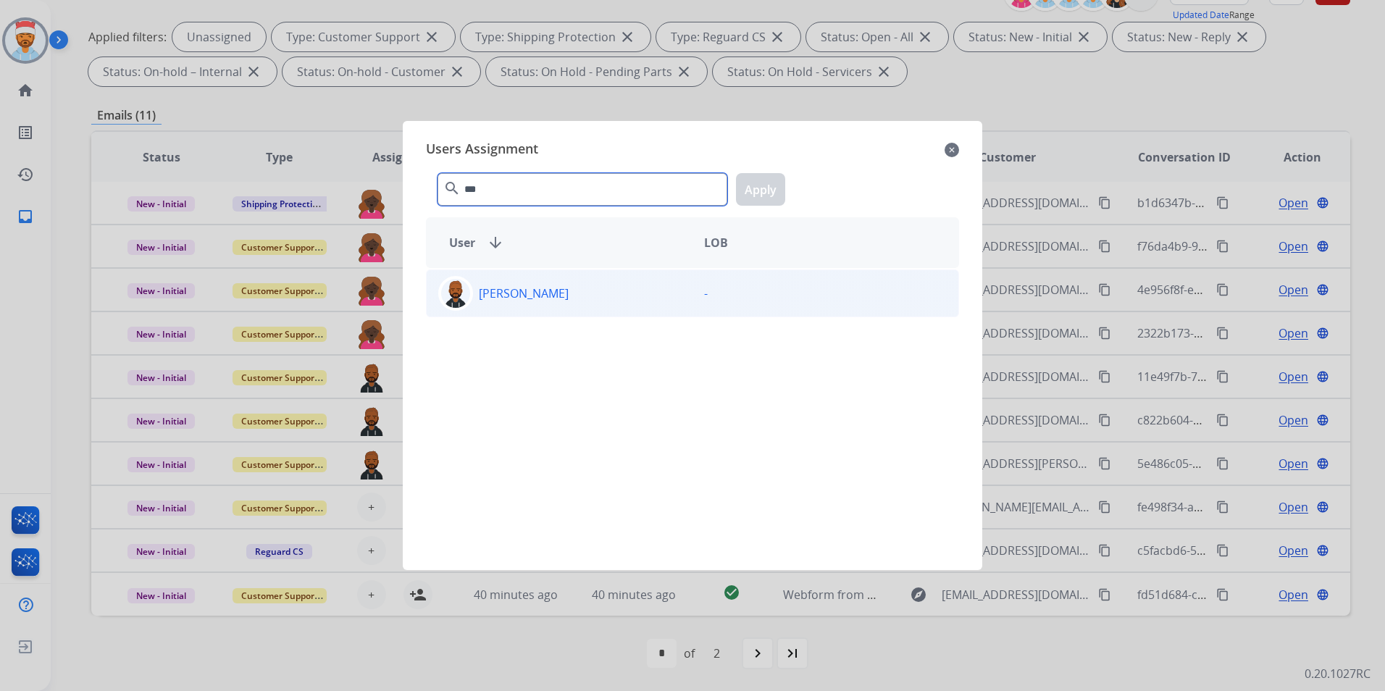
type input "***"
click at [522, 296] on p "[PERSON_NAME]" at bounding box center [524, 293] width 90 height 17
click at [748, 190] on button "Apply" at bounding box center [760, 189] width 49 height 33
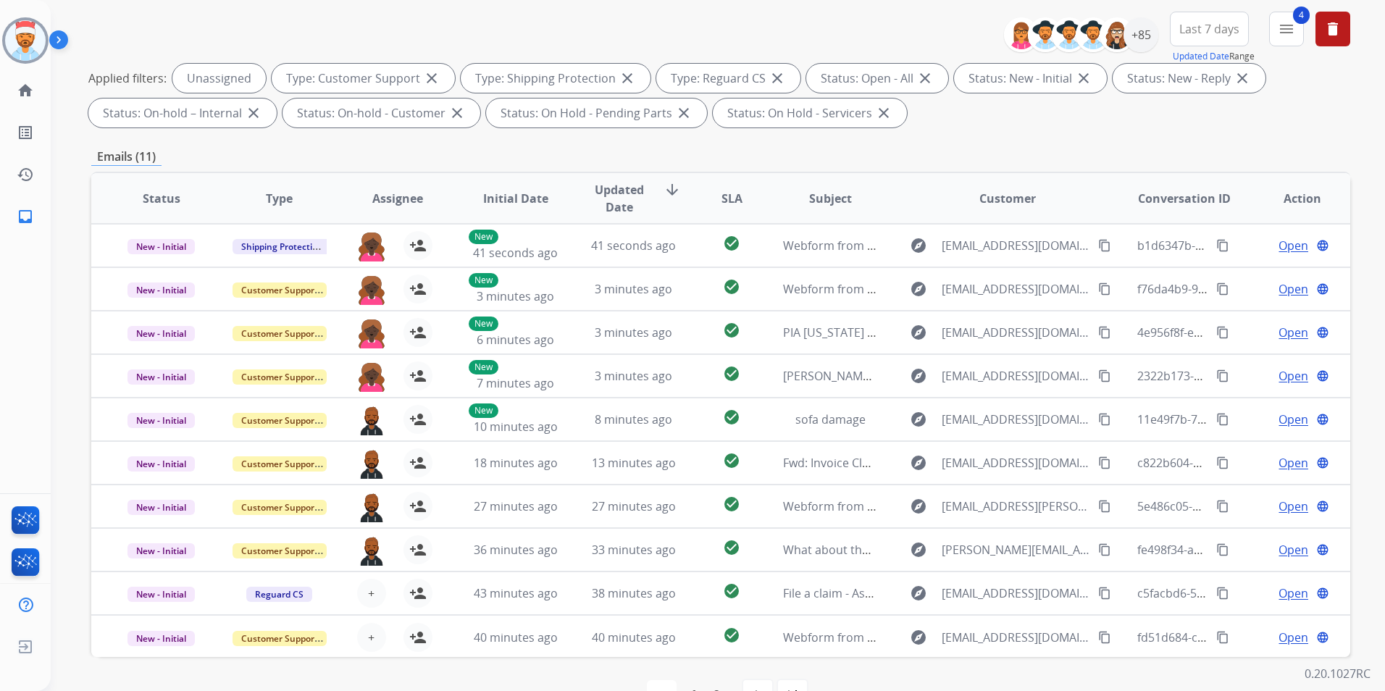
scroll to position [0, 0]
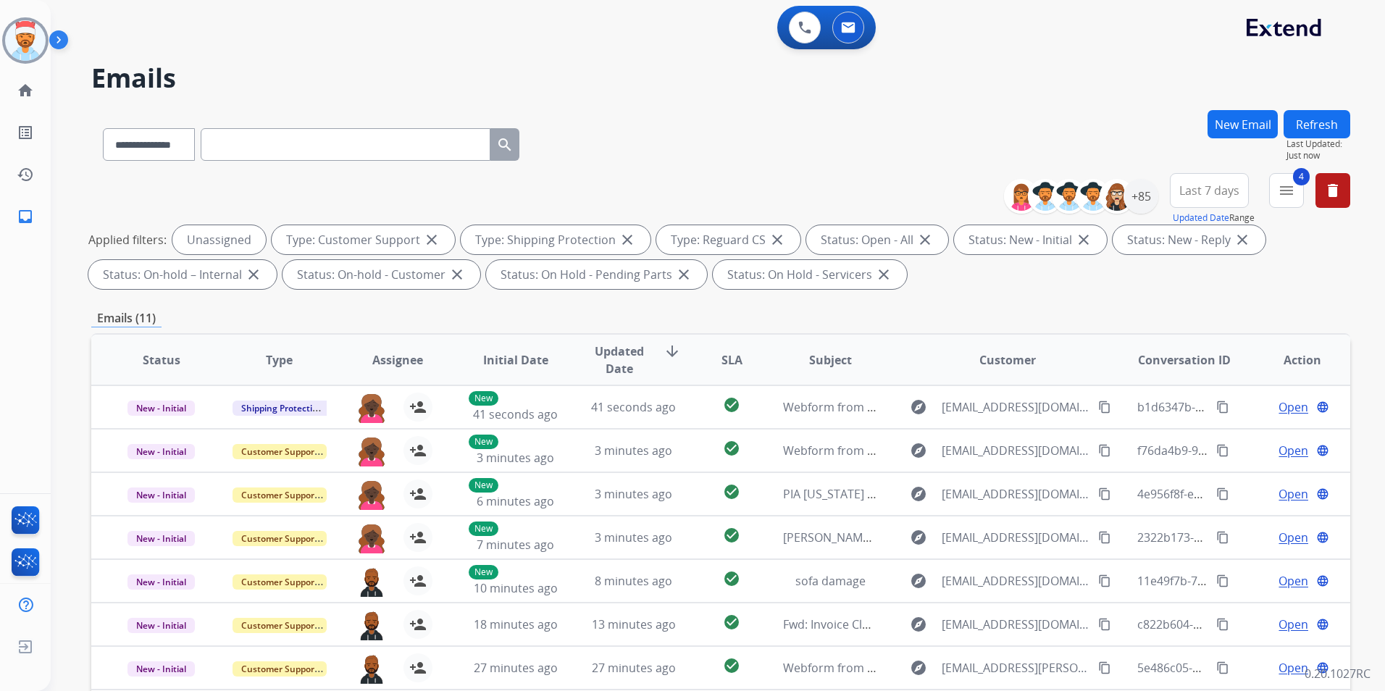
click at [1318, 127] on button "Refresh" at bounding box center [1317, 124] width 67 height 28
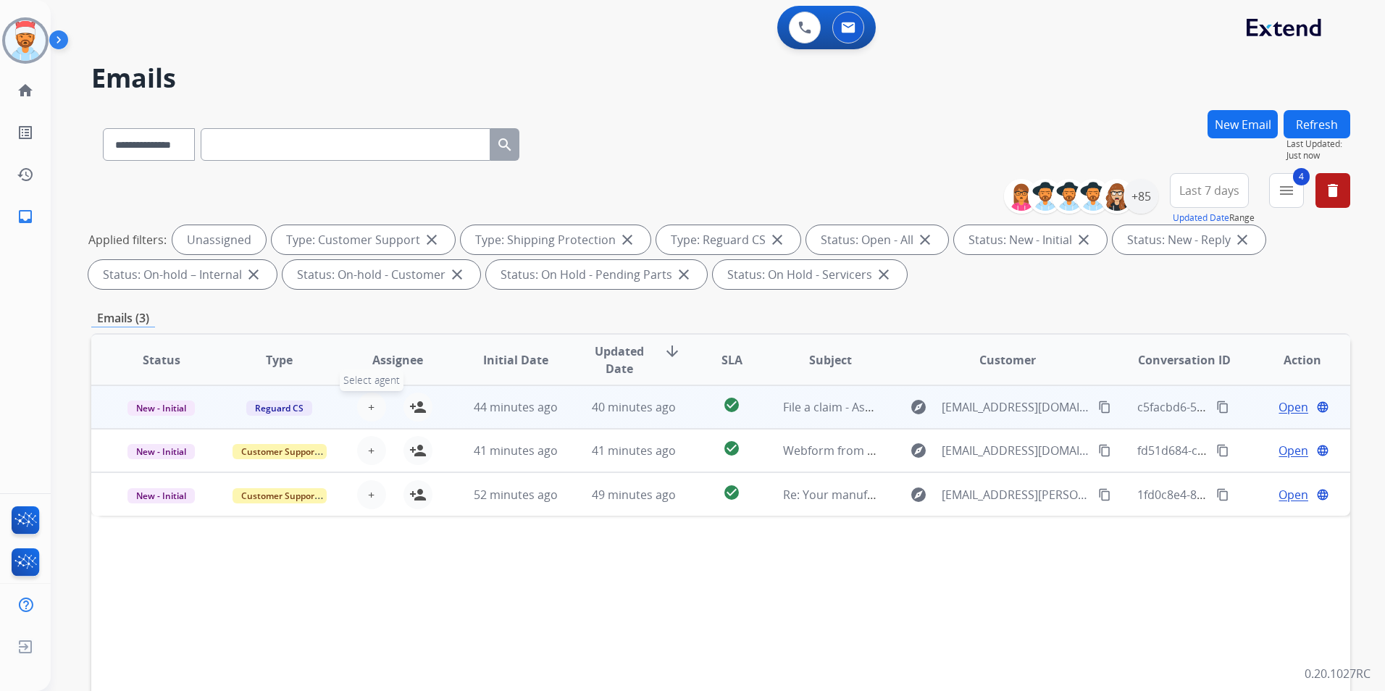
click at [368, 412] on span "+" at bounding box center [371, 406] width 7 height 17
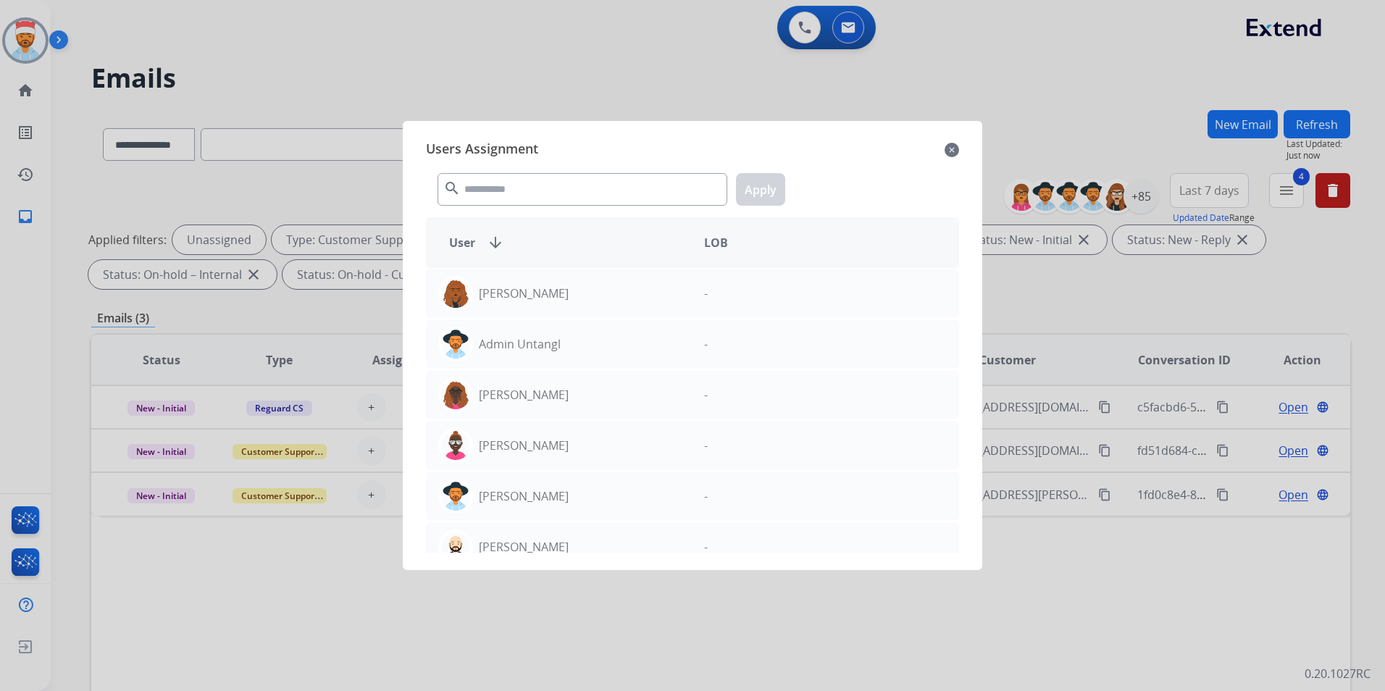
click at [320, 313] on div at bounding box center [692, 345] width 1385 height 691
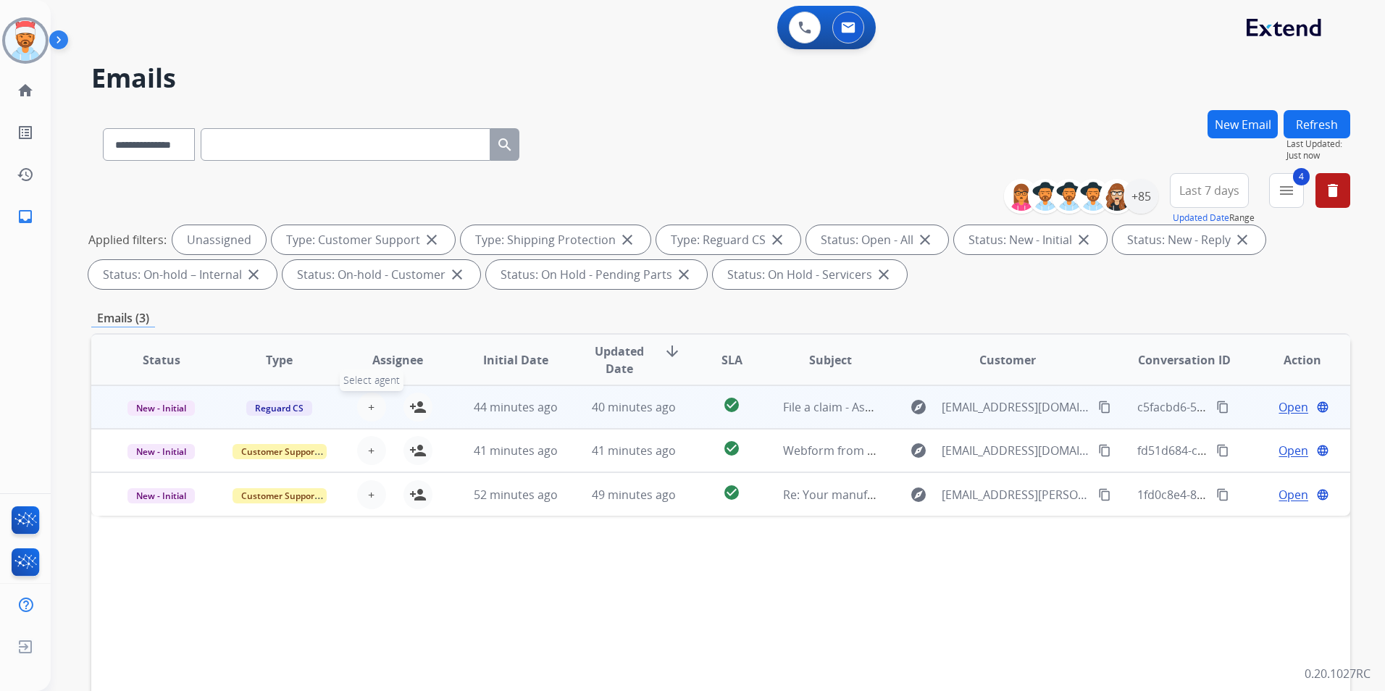
click at [359, 406] on button "+ Select agent" at bounding box center [371, 407] width 29 height 29
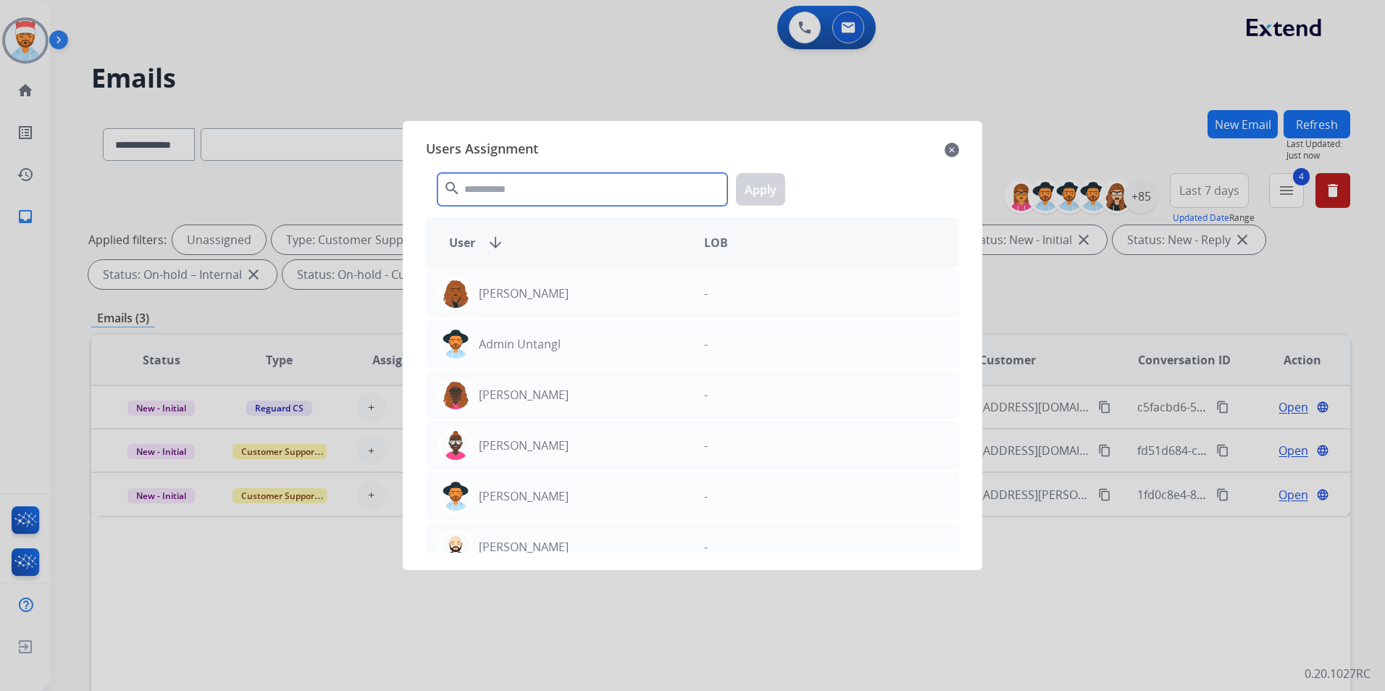
click at [498, 185] on input "text" at bounding box center [583, 189] width 290 height 33
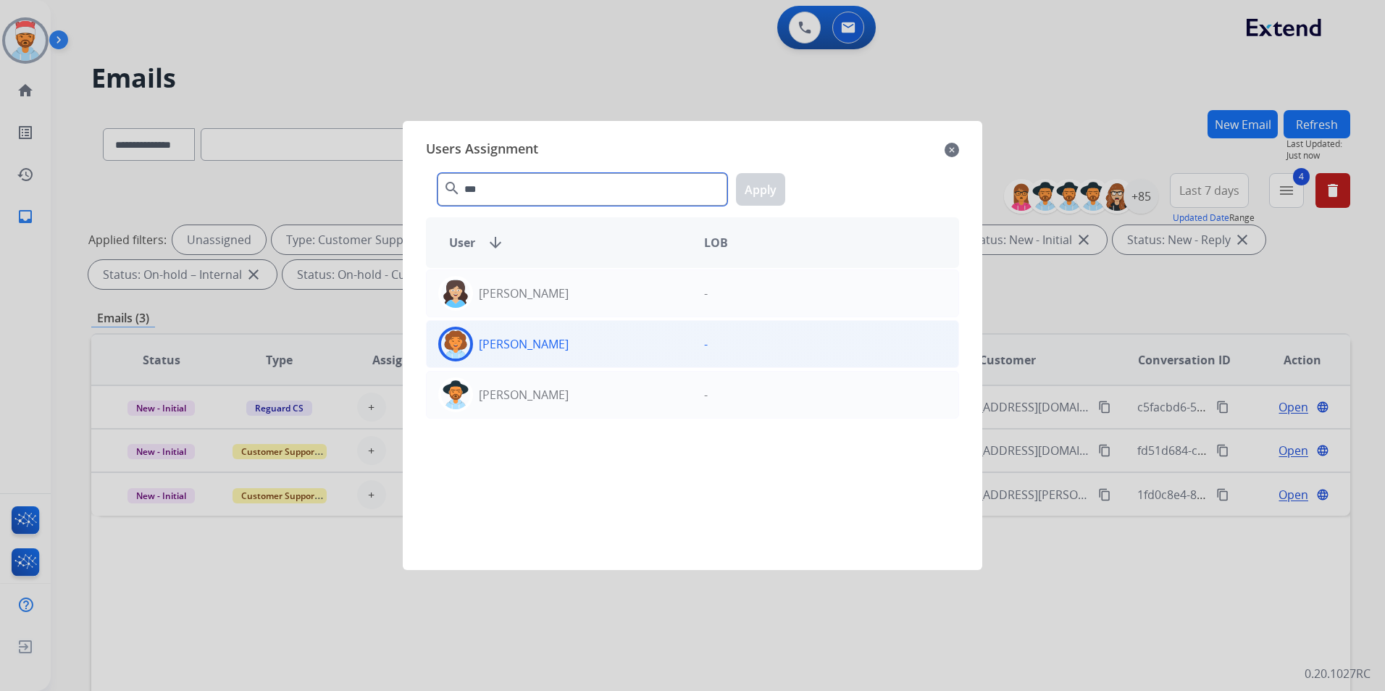
type input "***"
click at [525, 355] on div "[PERSON_NAME]" at bounding box center [560, 344] width 266 height 35
click at [758, 188] on button "Apply" at bounding box center [760, 189] width 49 height 33
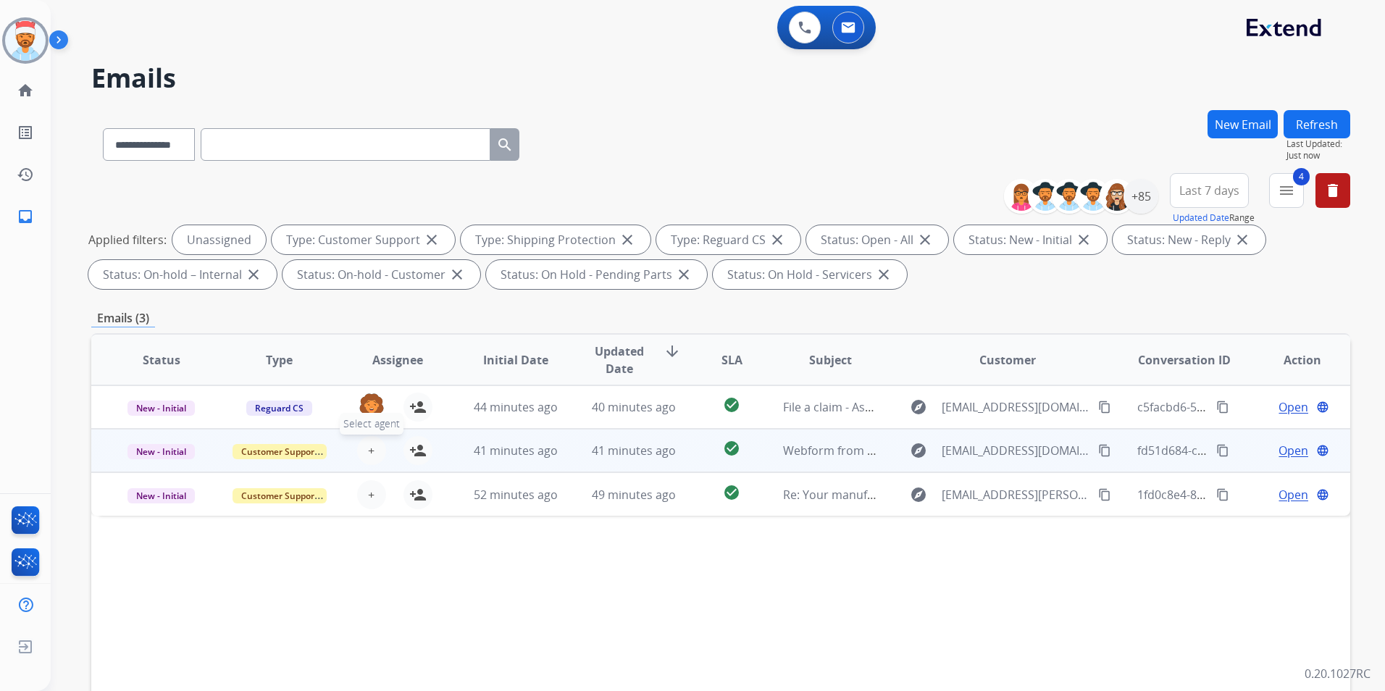
click at [368, 454] on span "+" at bounding box center [371, 450] width 7 height 17
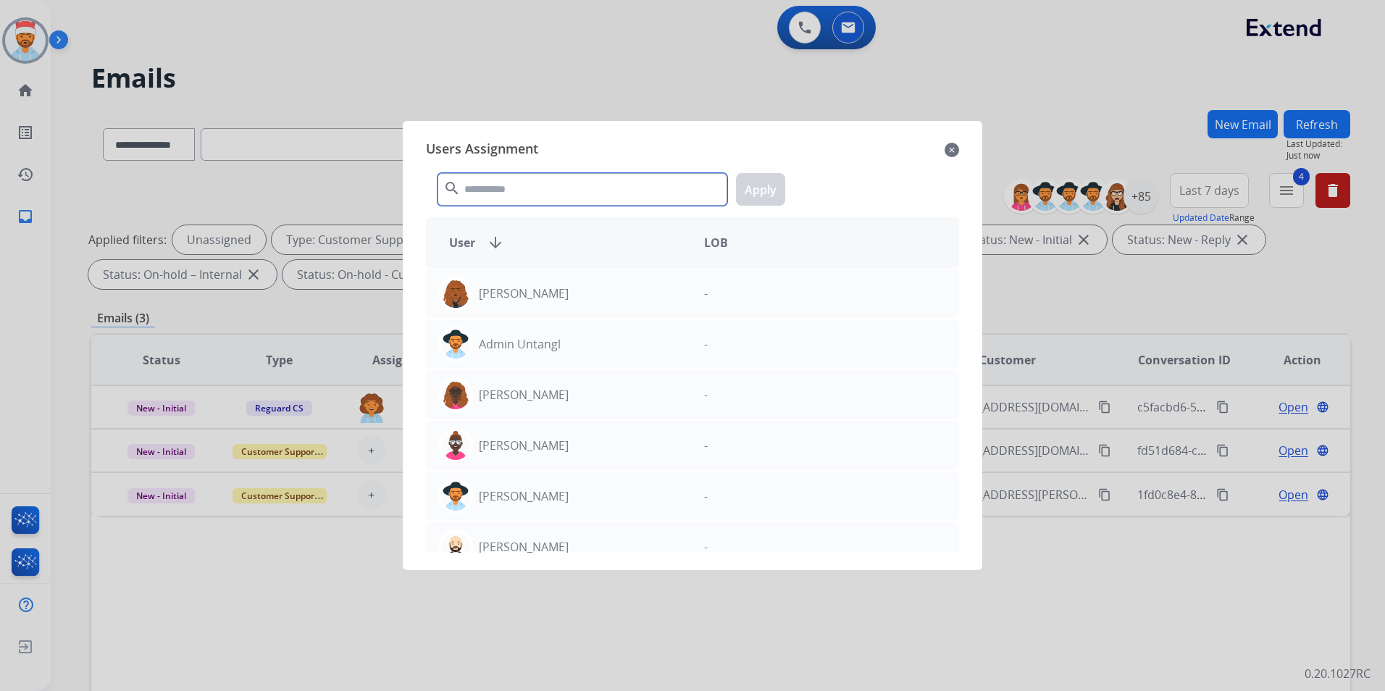
click at [524, 191] on input "text" at bounding box center [583, 189] width 290 height 33
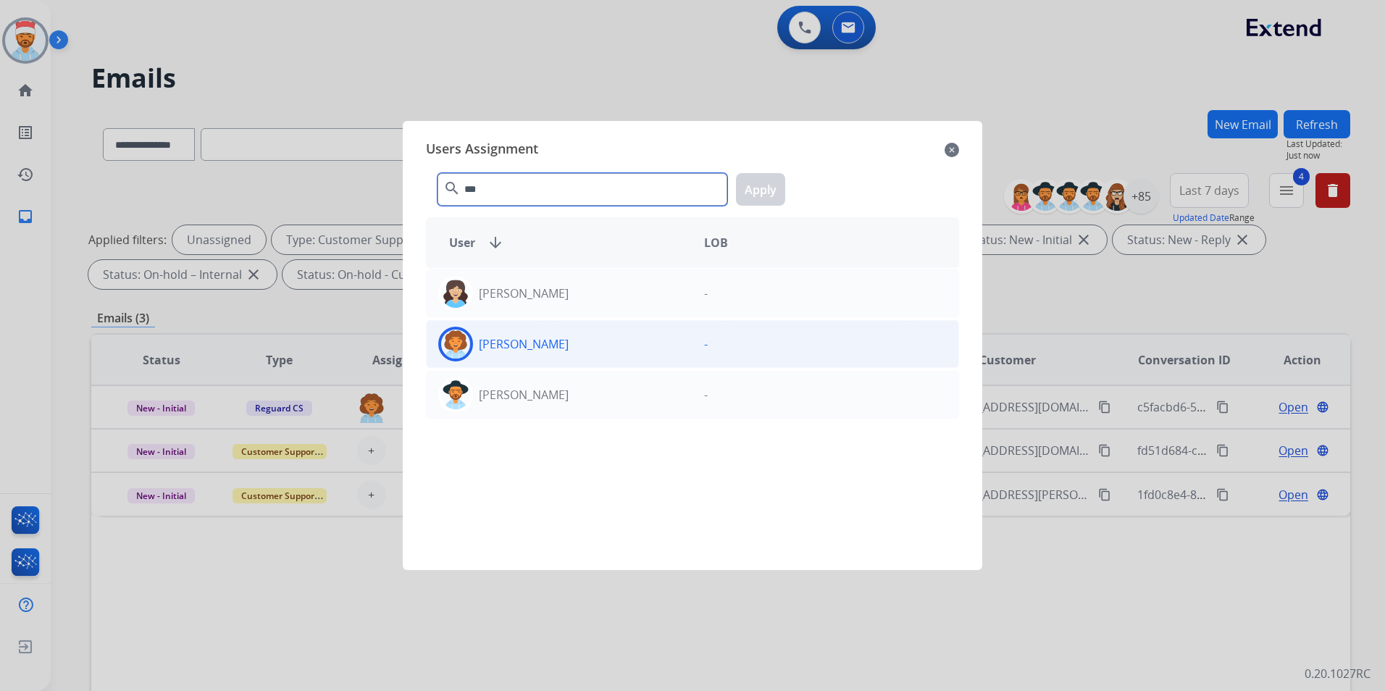
type input "***"
drag, startPoint x: 538, startPoint y: 354, endPoint x: 636, endPoint y: 280, distance: 122.7
click at [537, 354] on div "[PERSON_NAME]" at bounding box center [560, 344] width 266 height 35
click at [754, 179] on button "Apply" at bounding box center [760, 189] width 49 height 33
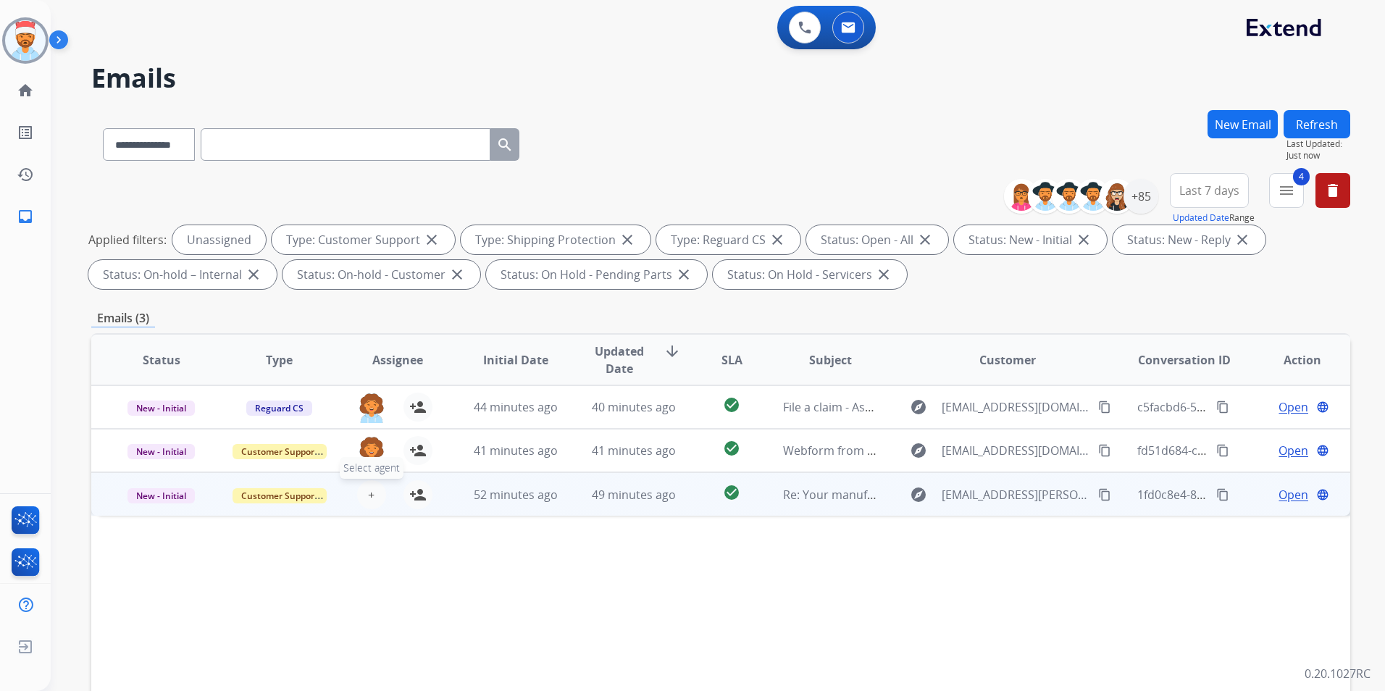
click at [372, 495] on span "+" at bounding box center [371, 494] width 7 height 17
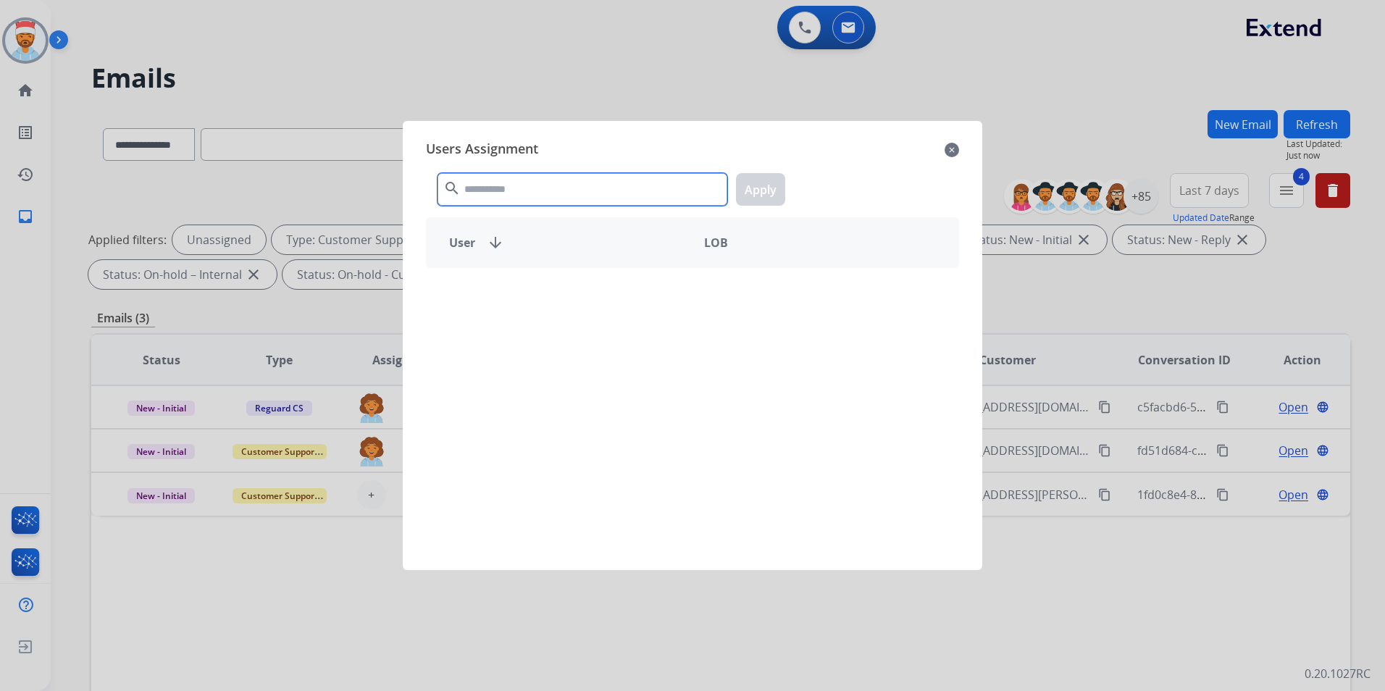
click at [546, 186] on input "text" at bounding box center [583, 189] width 290 height 33
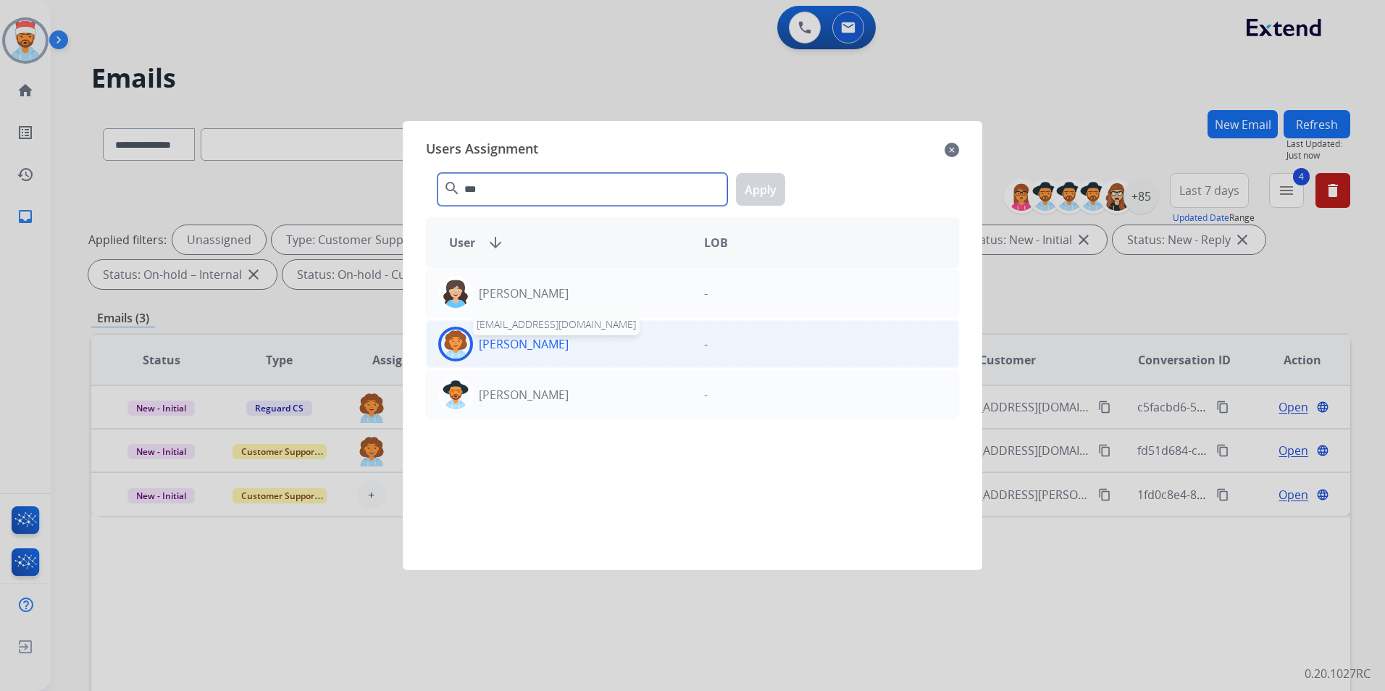
type input "***"
click at [535, 348] on p "[PERSON_NAME]" at bounding box center [524, 343] width 90 height 17
click at [766, 189] on button "Apply" at bounding box center [760, 189] width 49 height 33
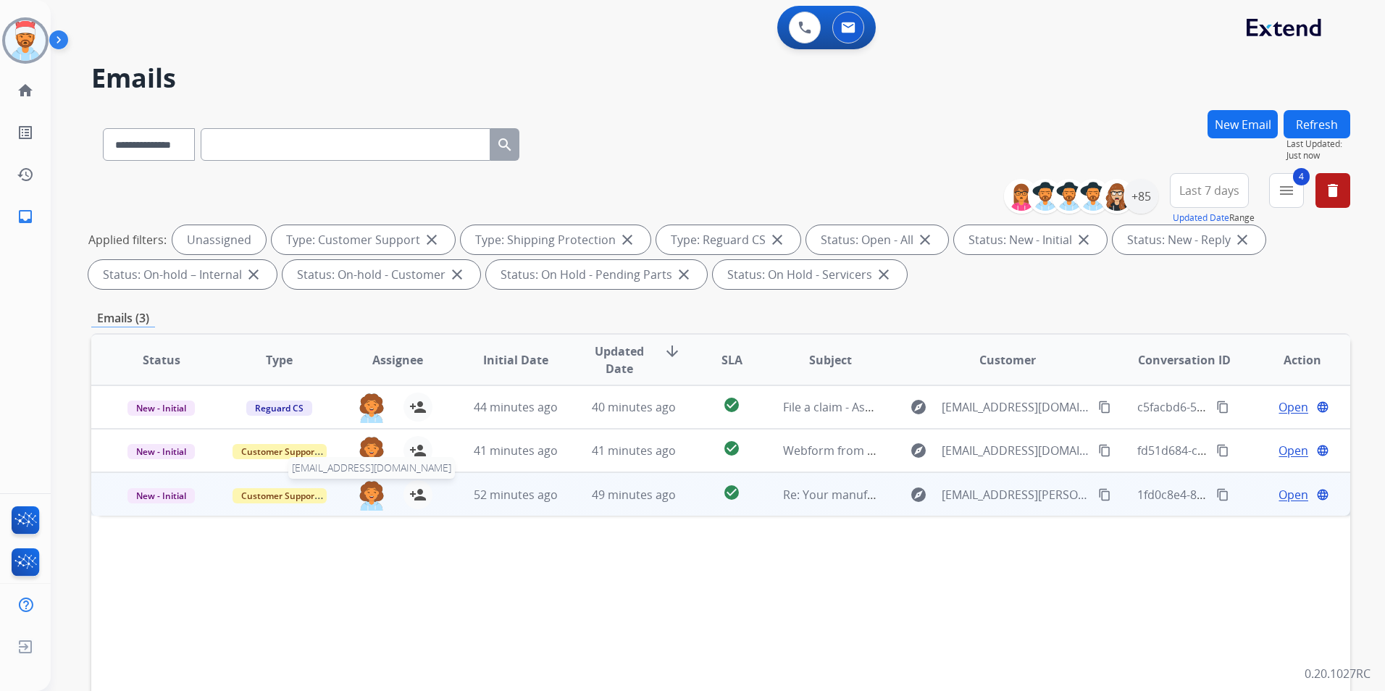
click at [364, 492] on img at bounding box center [371, 495] width 29 height 30
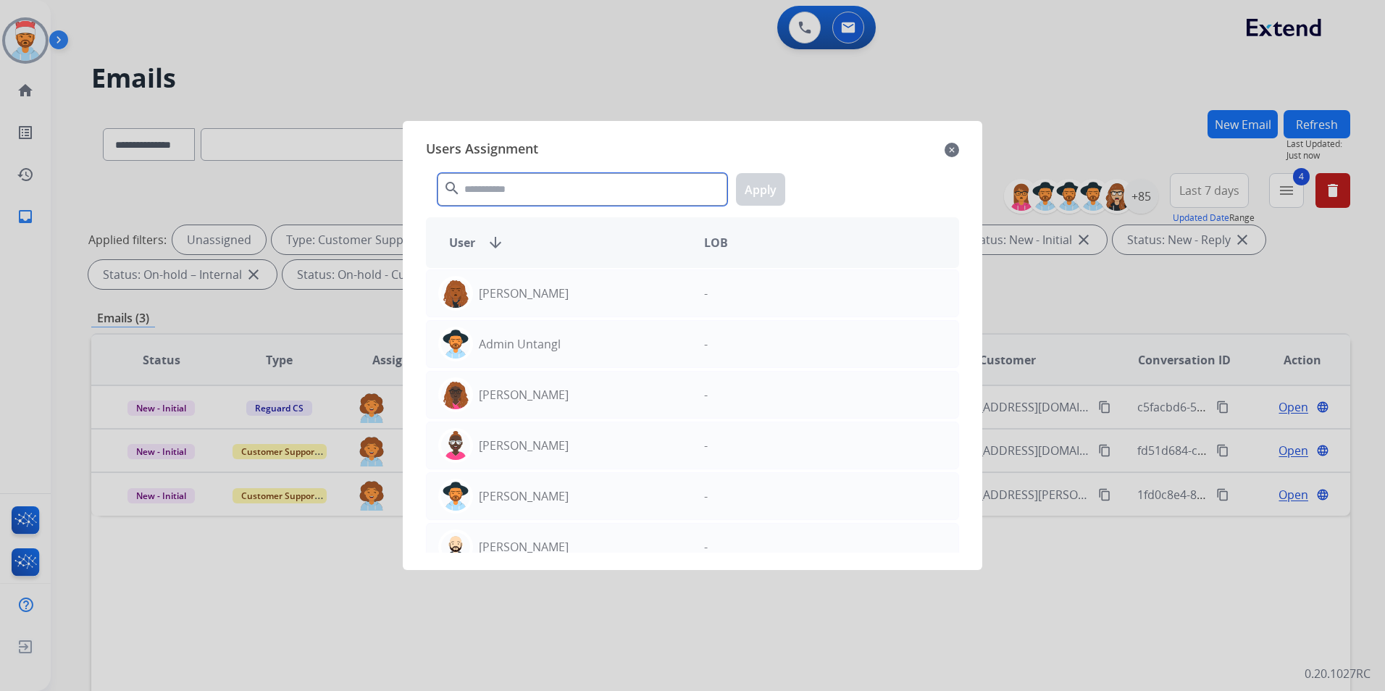
click at [550, 188] on input "text" at bounding box center [583, 189] width 290 height 33
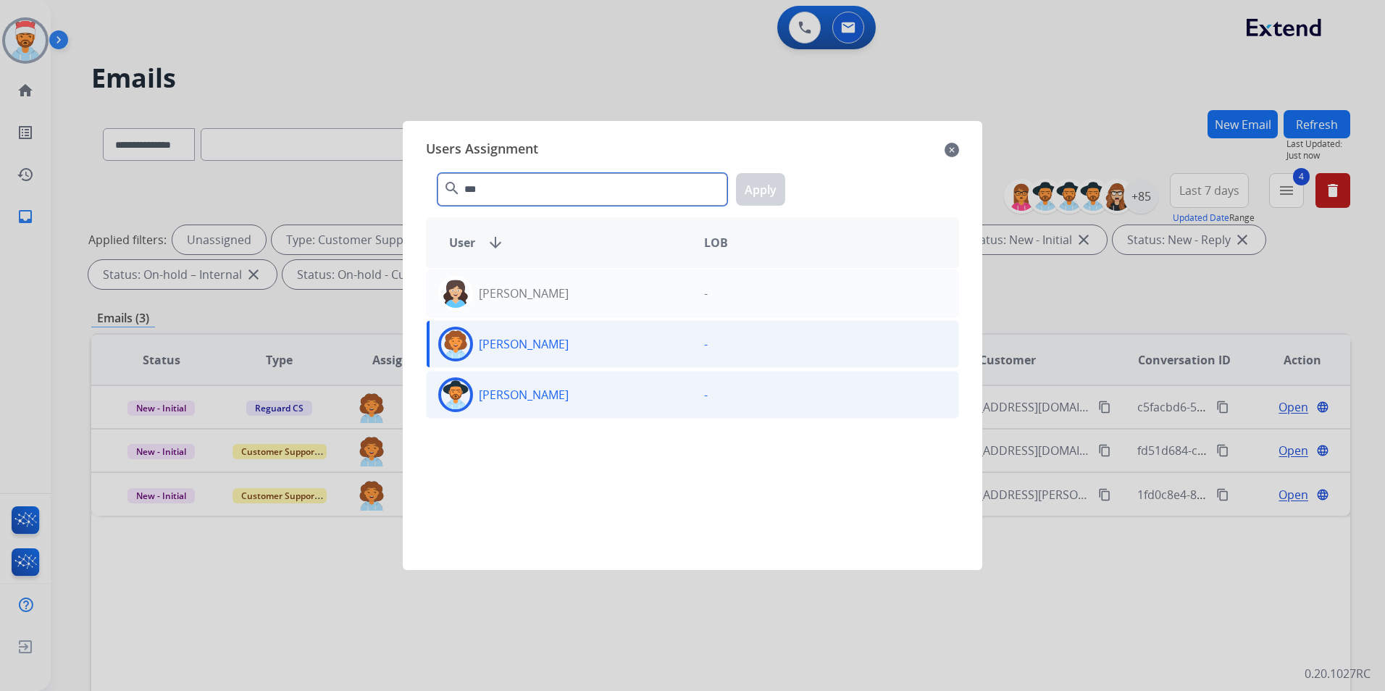
type input "***"
click at [461, 391] on img at bounding box center [455, 394] width 29 height 29
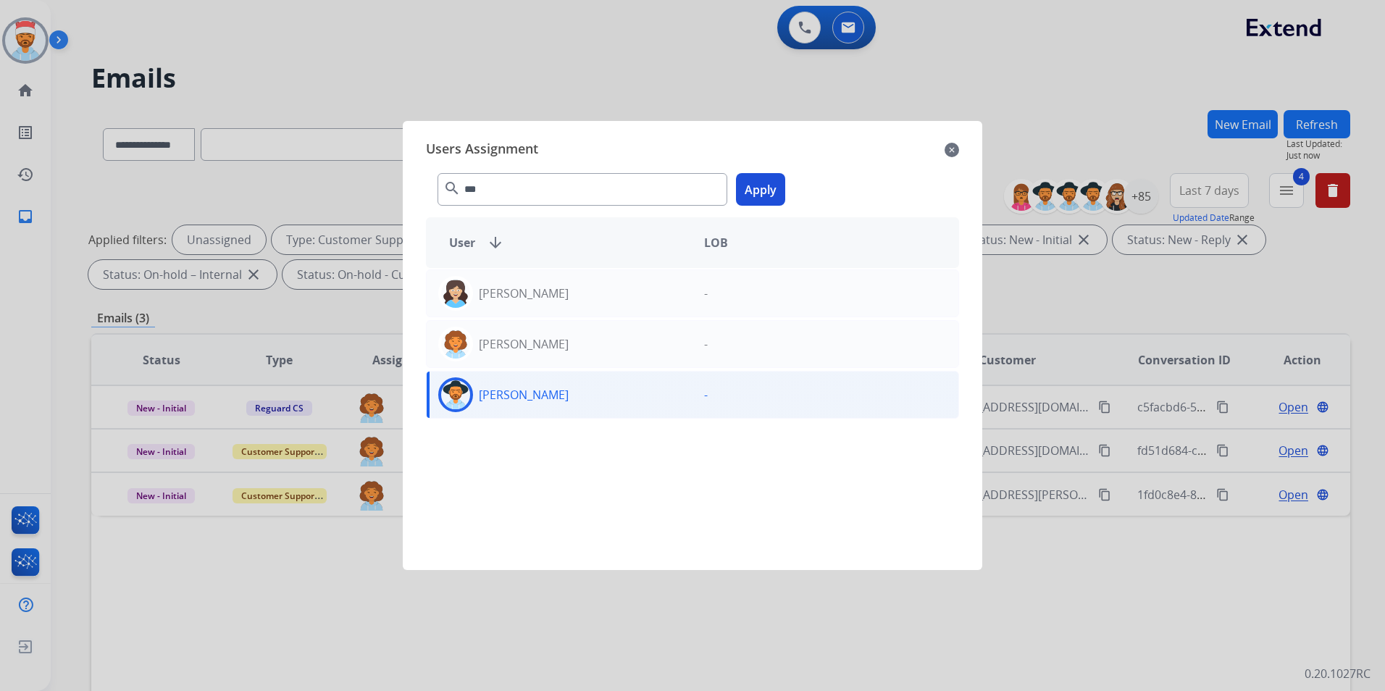
click at [757, 187] on button "Apply" at bounding box center [760, 189] width 49 height 33
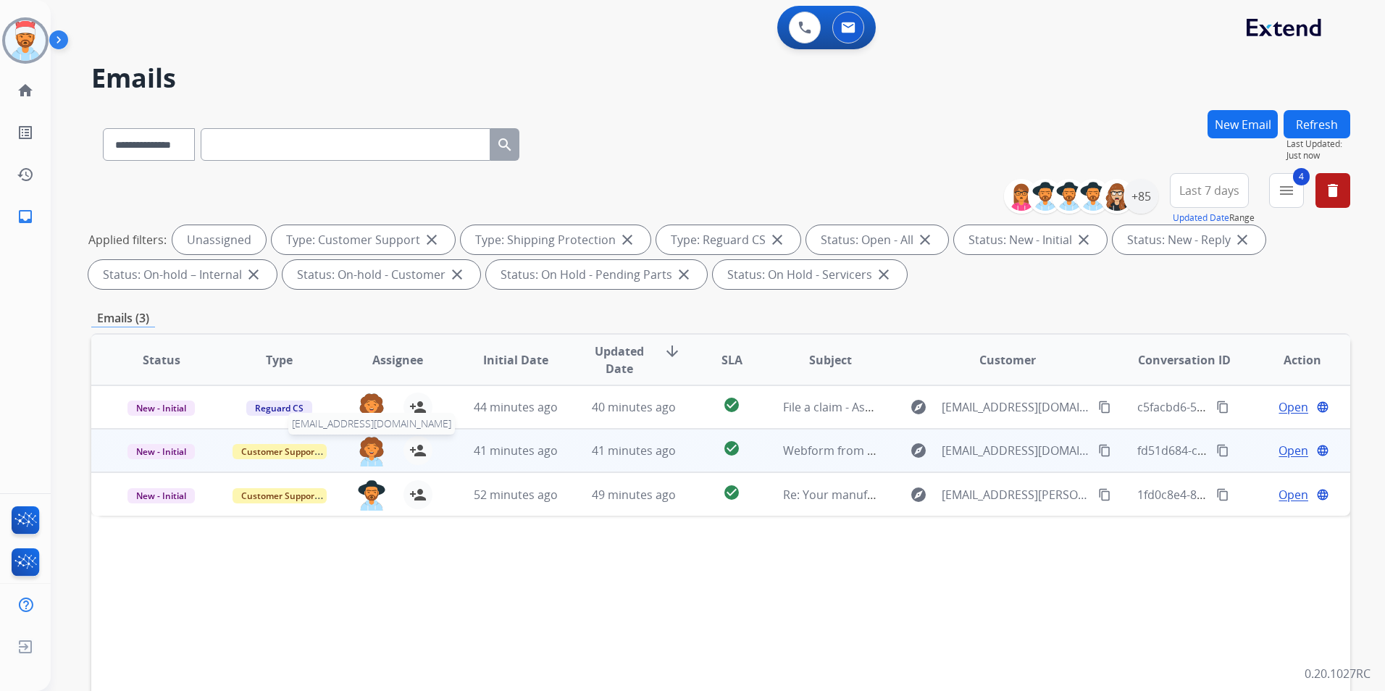
click at [373, 453] on img at bounding box center [371, 451] width 29 height 30
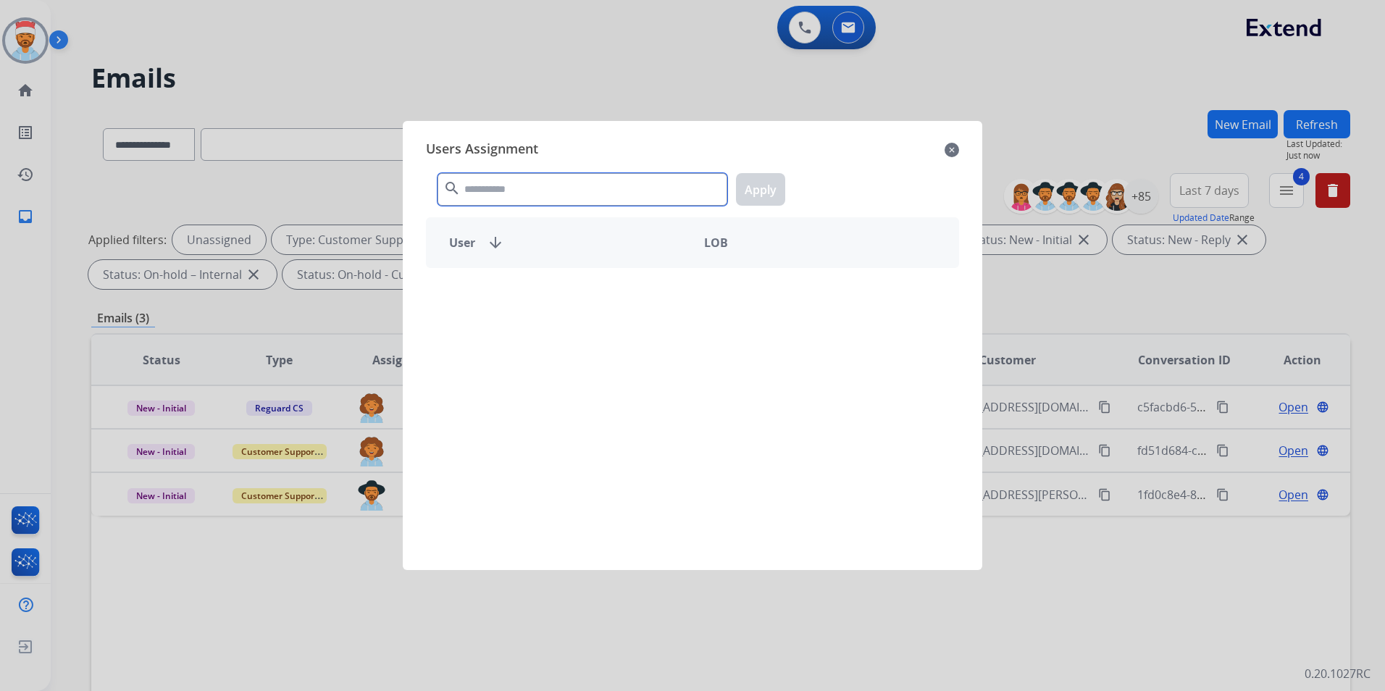
click at [489, 183] on input "text" at bounding box center [583, 189] width 290 height 33
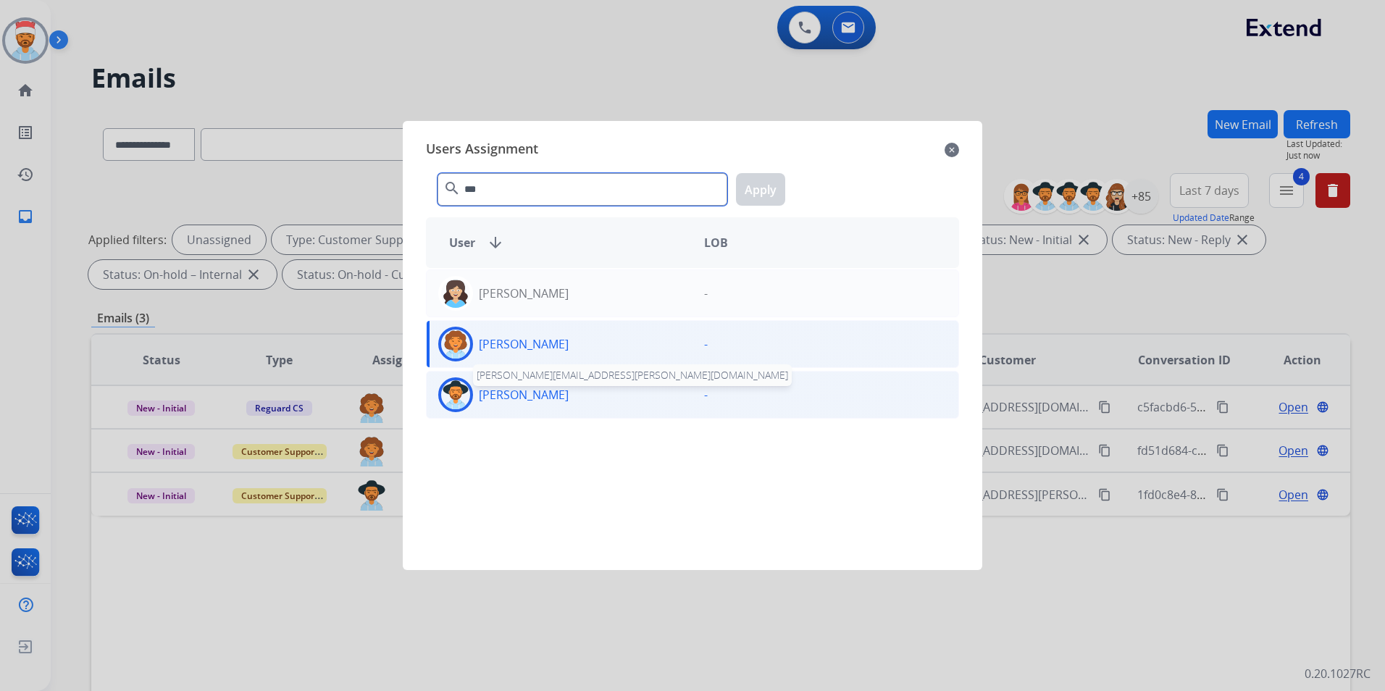
type input "***"
click at [514, 389] on p "[PERSON_NAME]" at bounding box center [524, 394] width 90 height 17
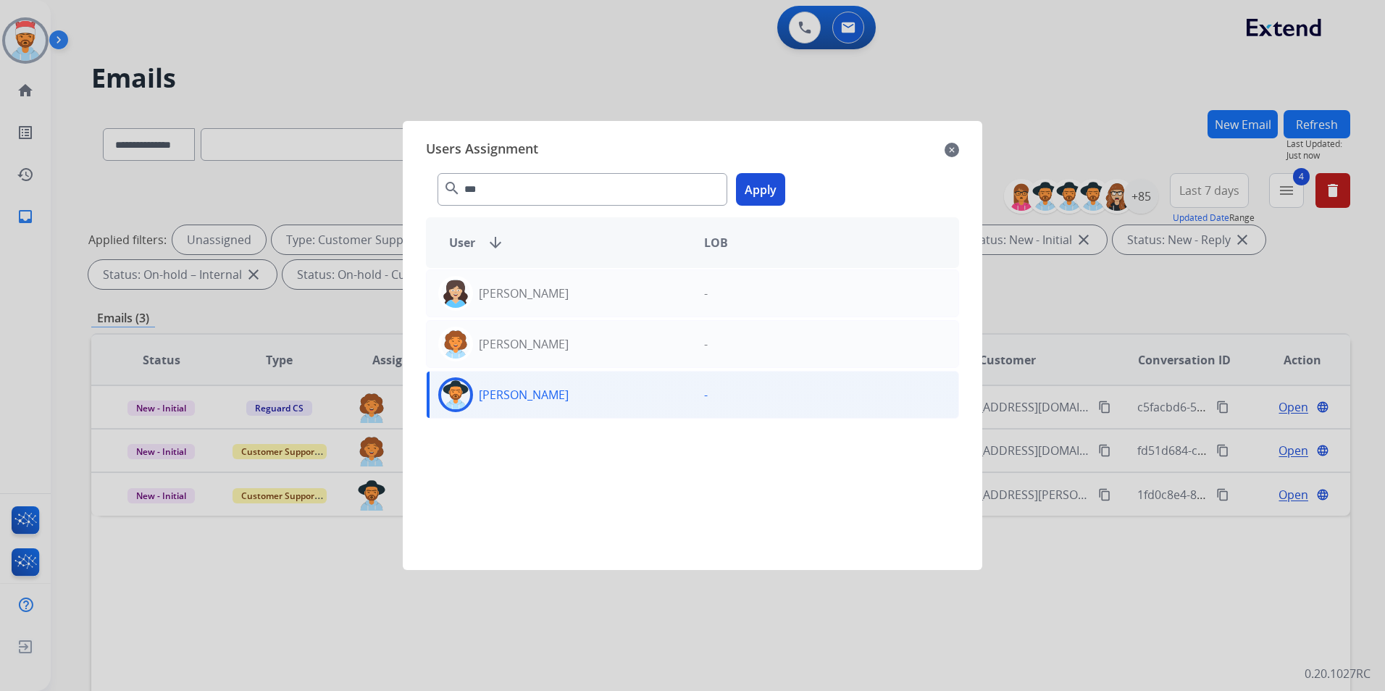
click at [759, 196] on button "Apply" at bounding box center [760, 189] width 49 height 33
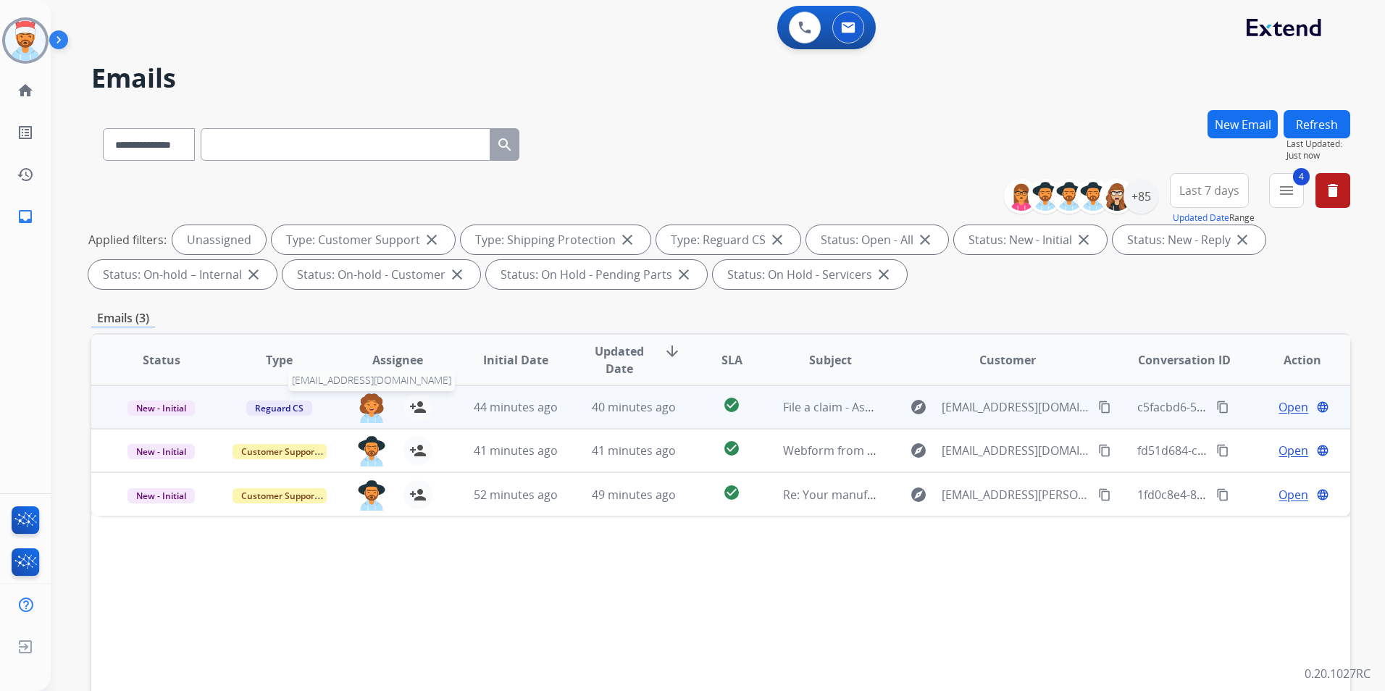
click at [372, 411] on img at bounding box center [371, 408] width 29 height 30
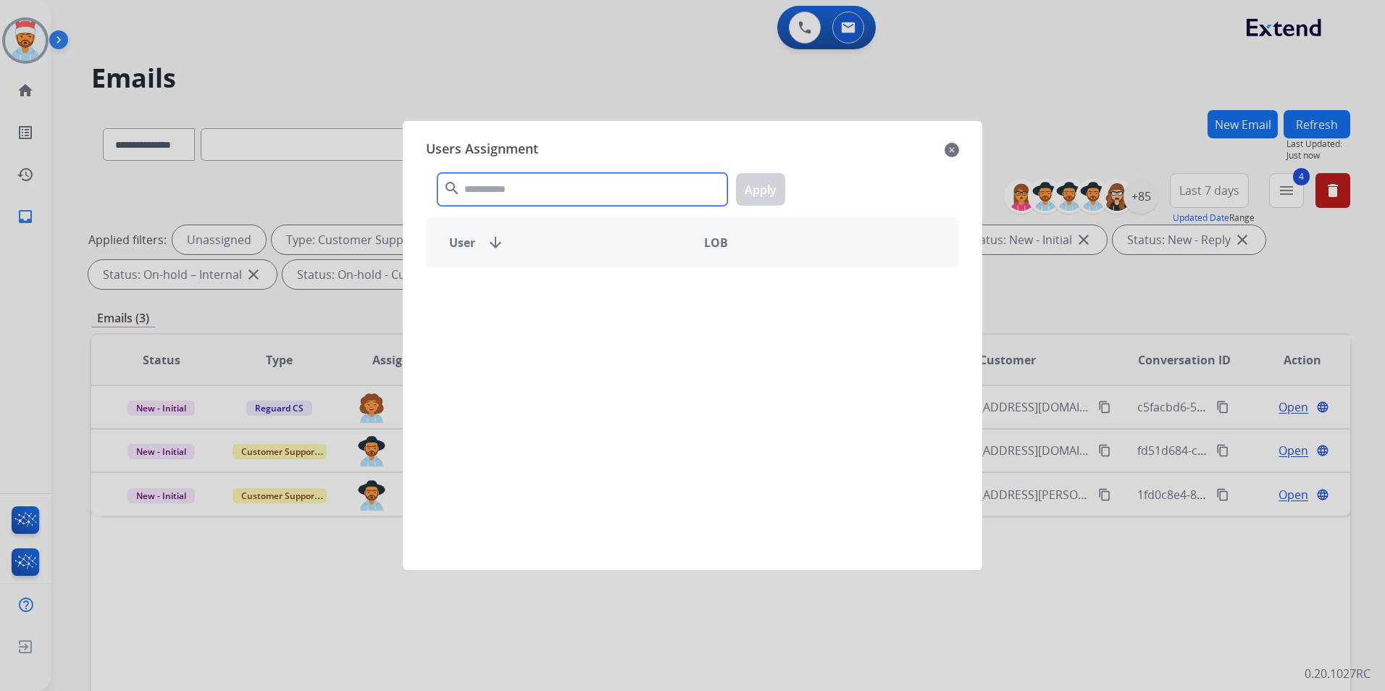
click at [573, 191] on input "text" at bounding box center [583, 189] width 290 height 33
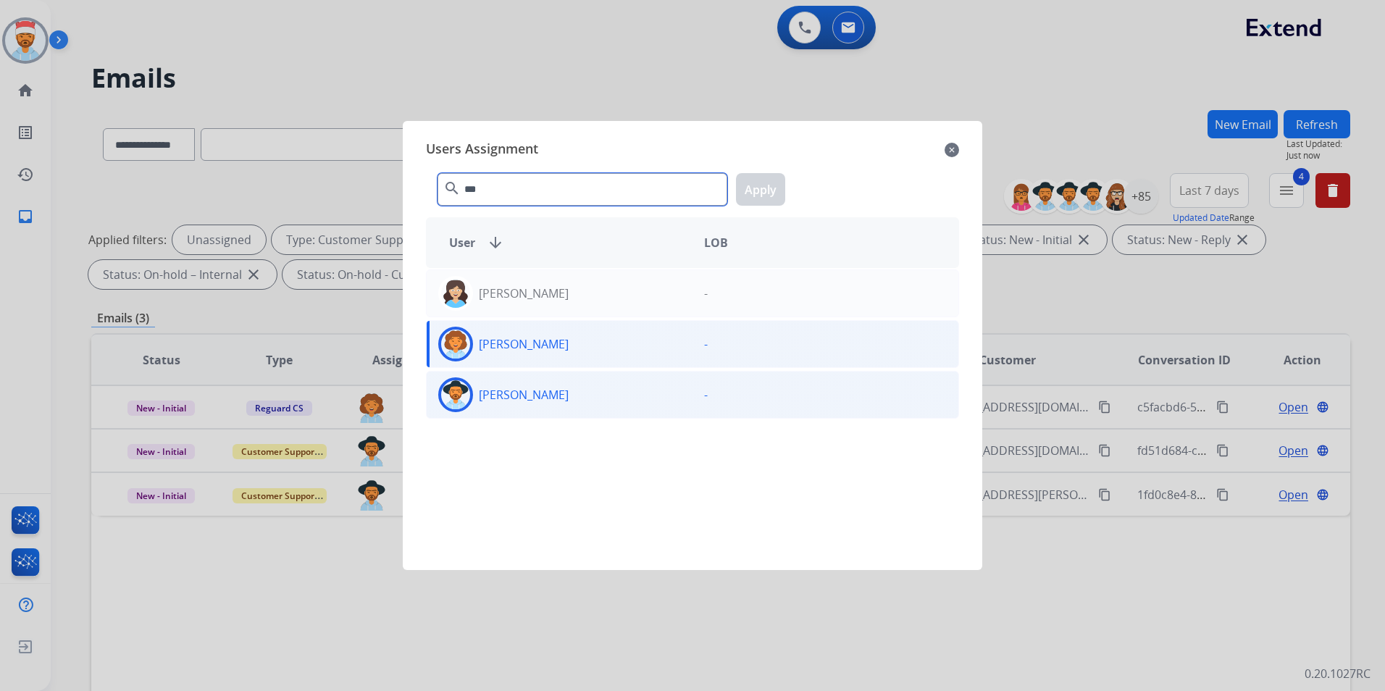
type input "***"
click at [522, 395] on p "[PERSON_NAME]" at bounding box center [524, 394] width 90 height 17
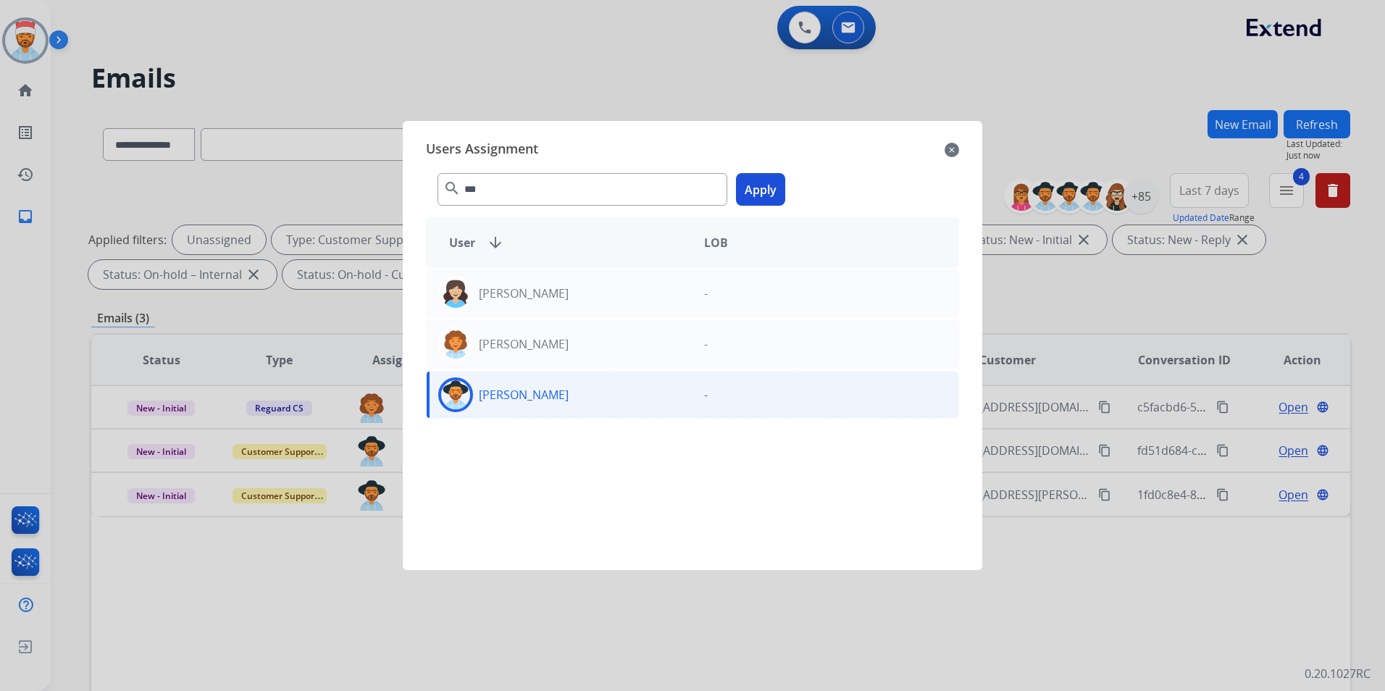
click at [764, 189] on button "Apply" at bounding box center [760, 189] width 49 height 33
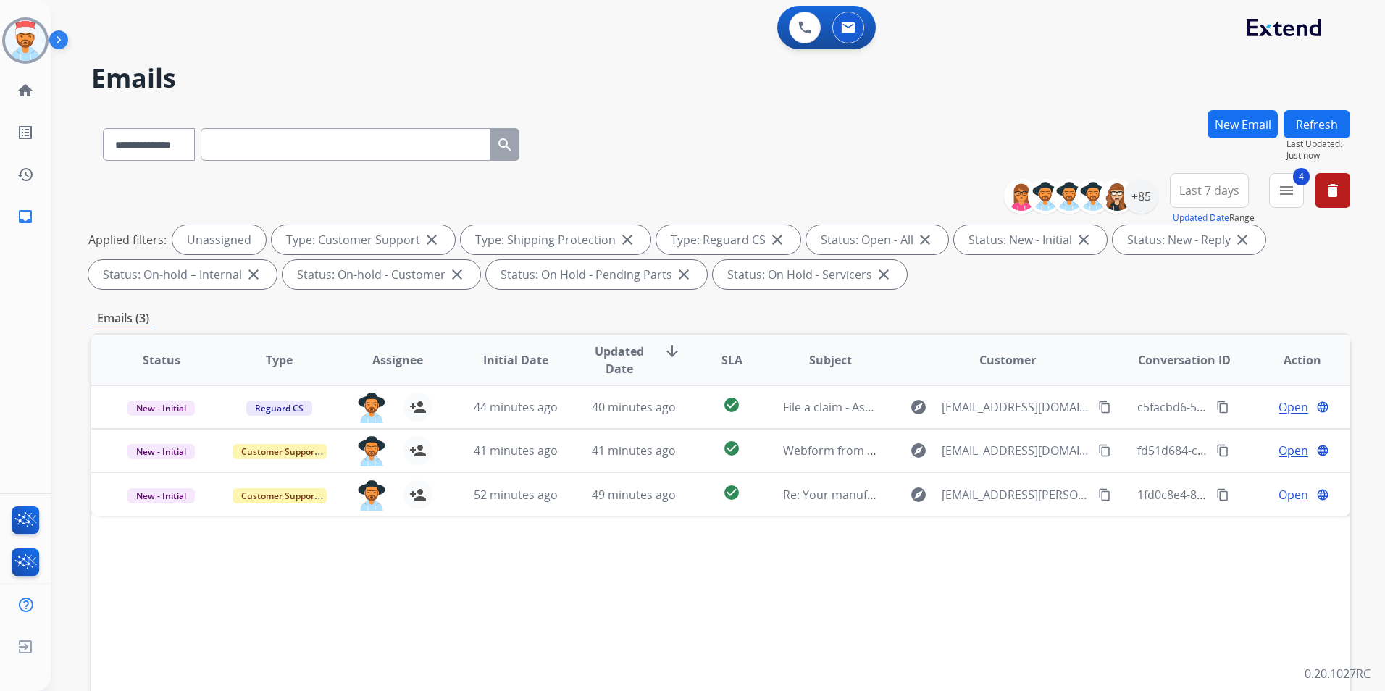
click at [815, 171] on div "**********" at bounding box center [720, 141] width 1259 height 63
click at [1298, 125] on button "Refresh" at bounding box center [1317, 124] width 67 height 28
